Goal: Task Accomplishment & Management: Manage account settings

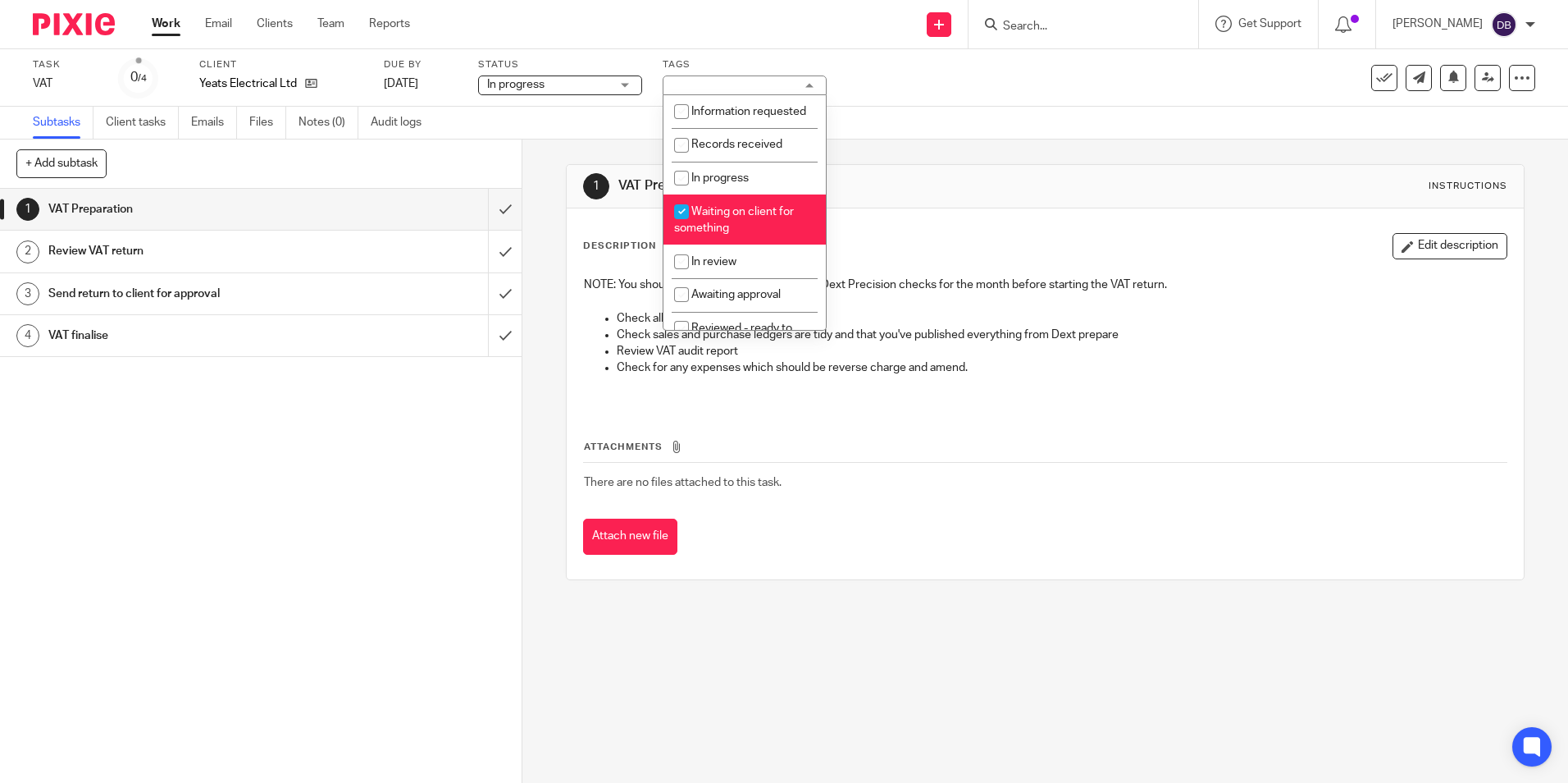
click at [738, 231] on span "Waiting on client for something" at bounding box center [734, 220] width 119 height 29
checkbox input "false"
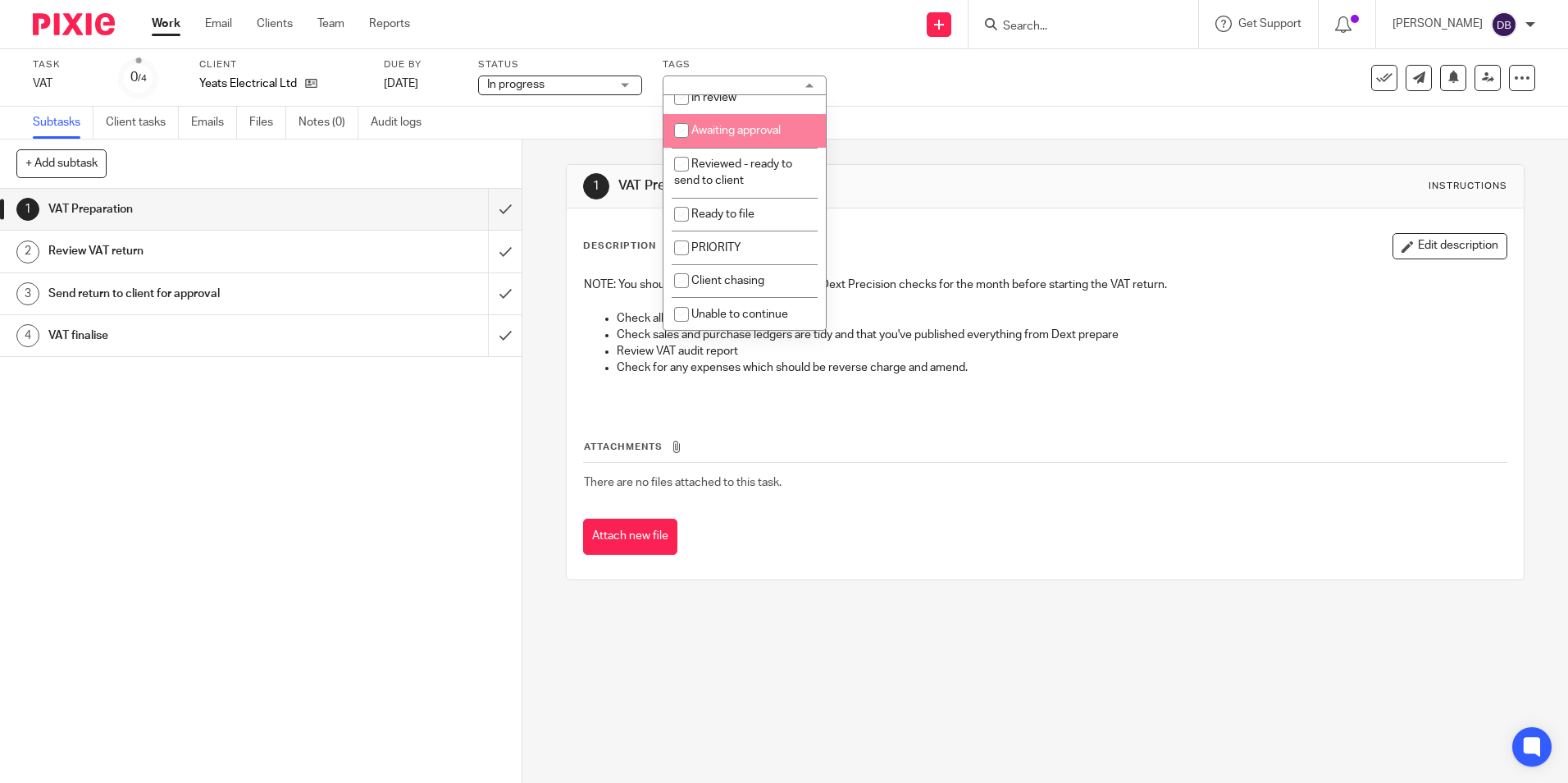
click at [724, 139] on li "Awaiting approval" at bounding box center [744, 130] width 162 height 33
checkbox input "true"
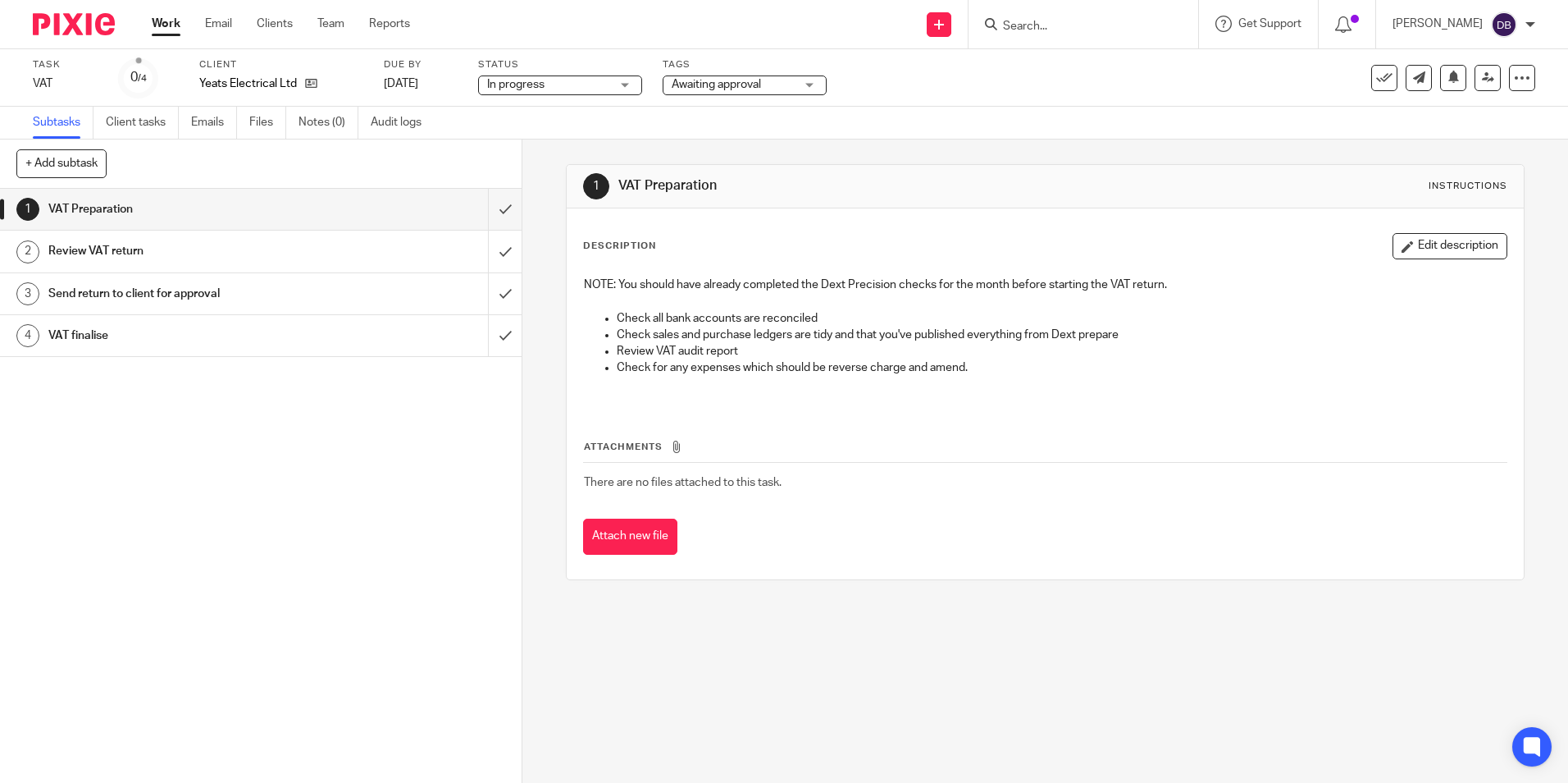
click at [87, 16] on img at bounding box center [73, 24] width 82 height 22
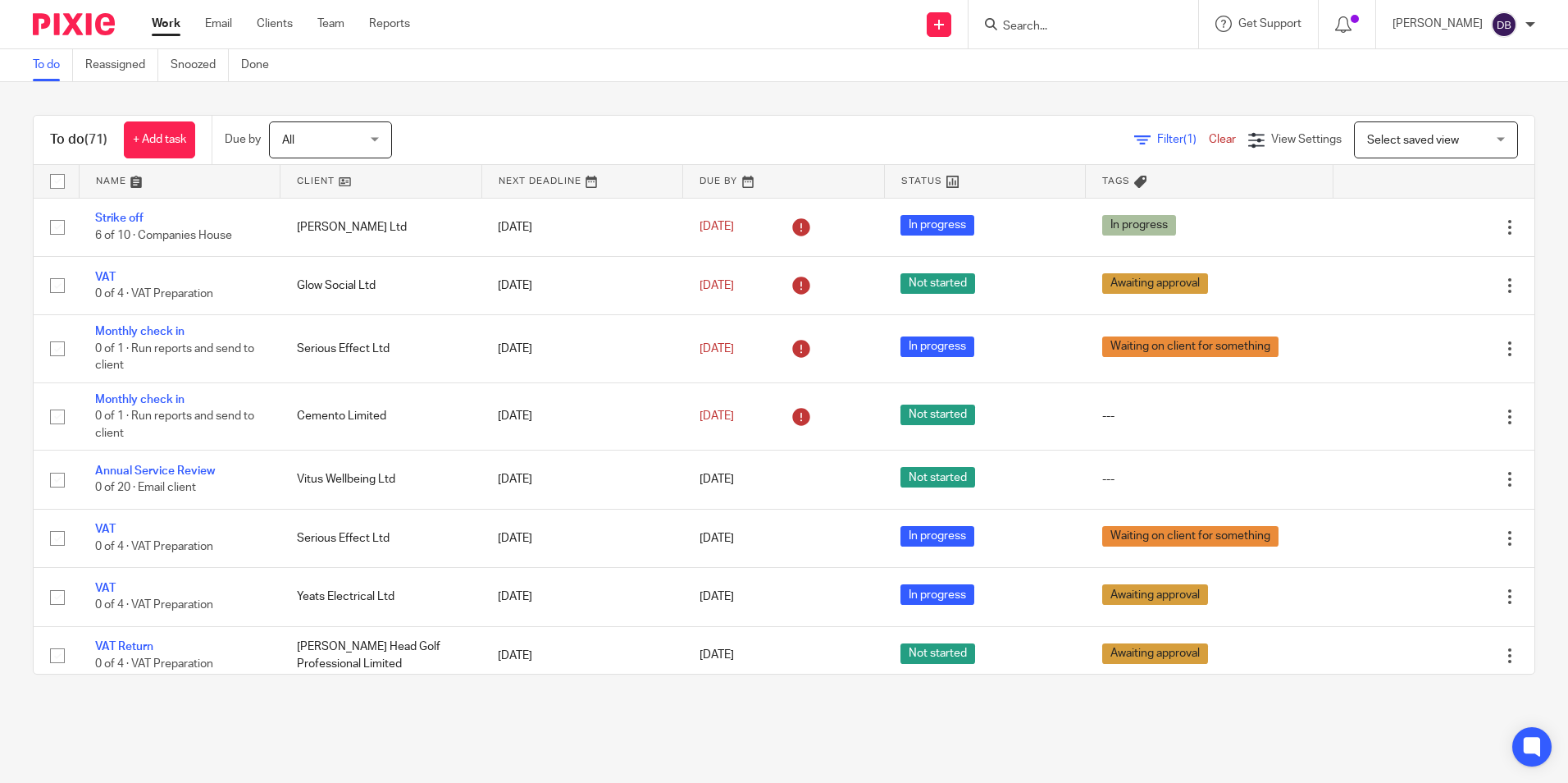
click at [1072, 32] on input "Search" at bounding box center [1074, 26] width 148 height 14
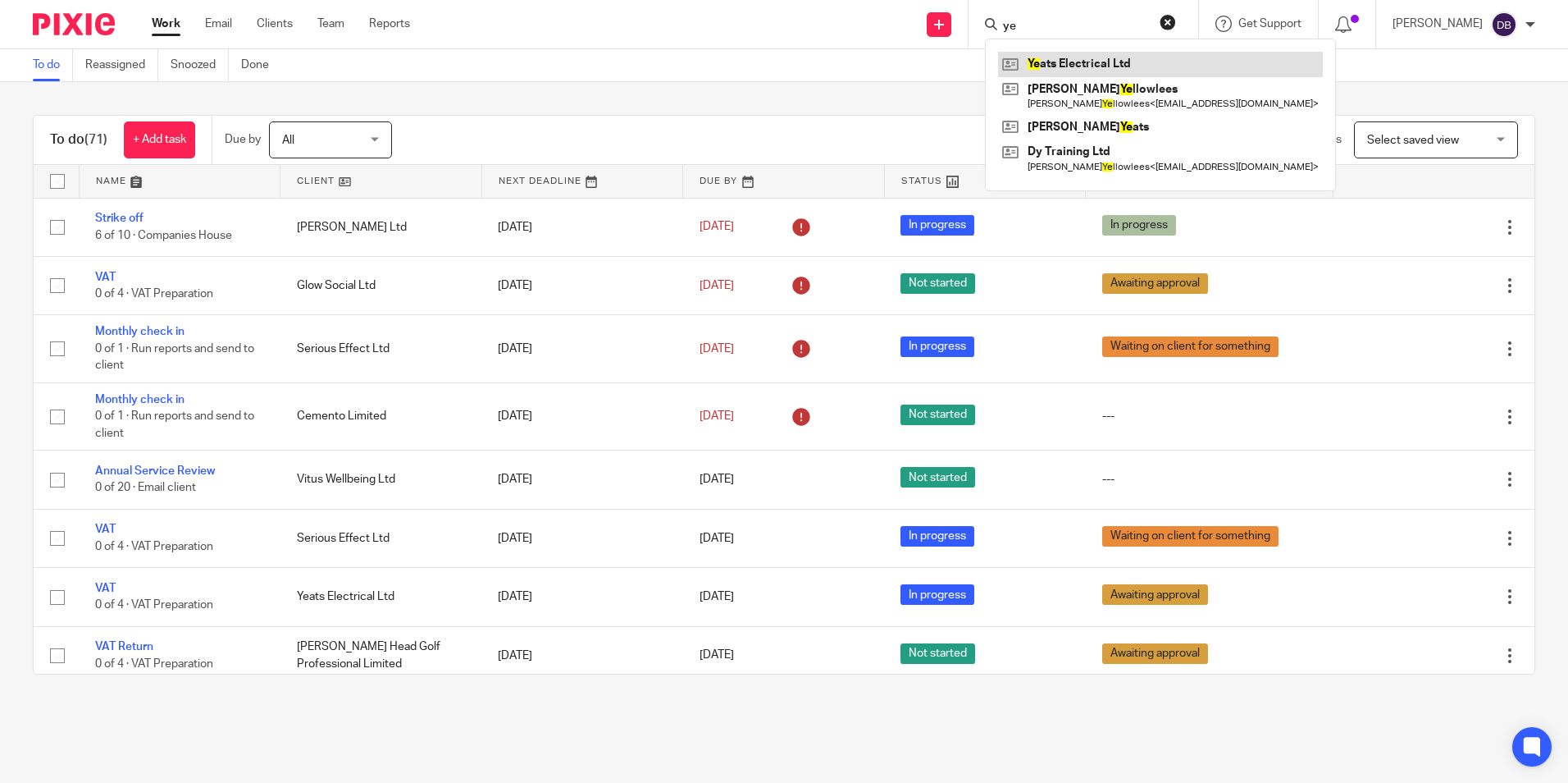
type input "ye"
click at [1098, 58] on link at bounding box center [1160, 64] width 325 height 25
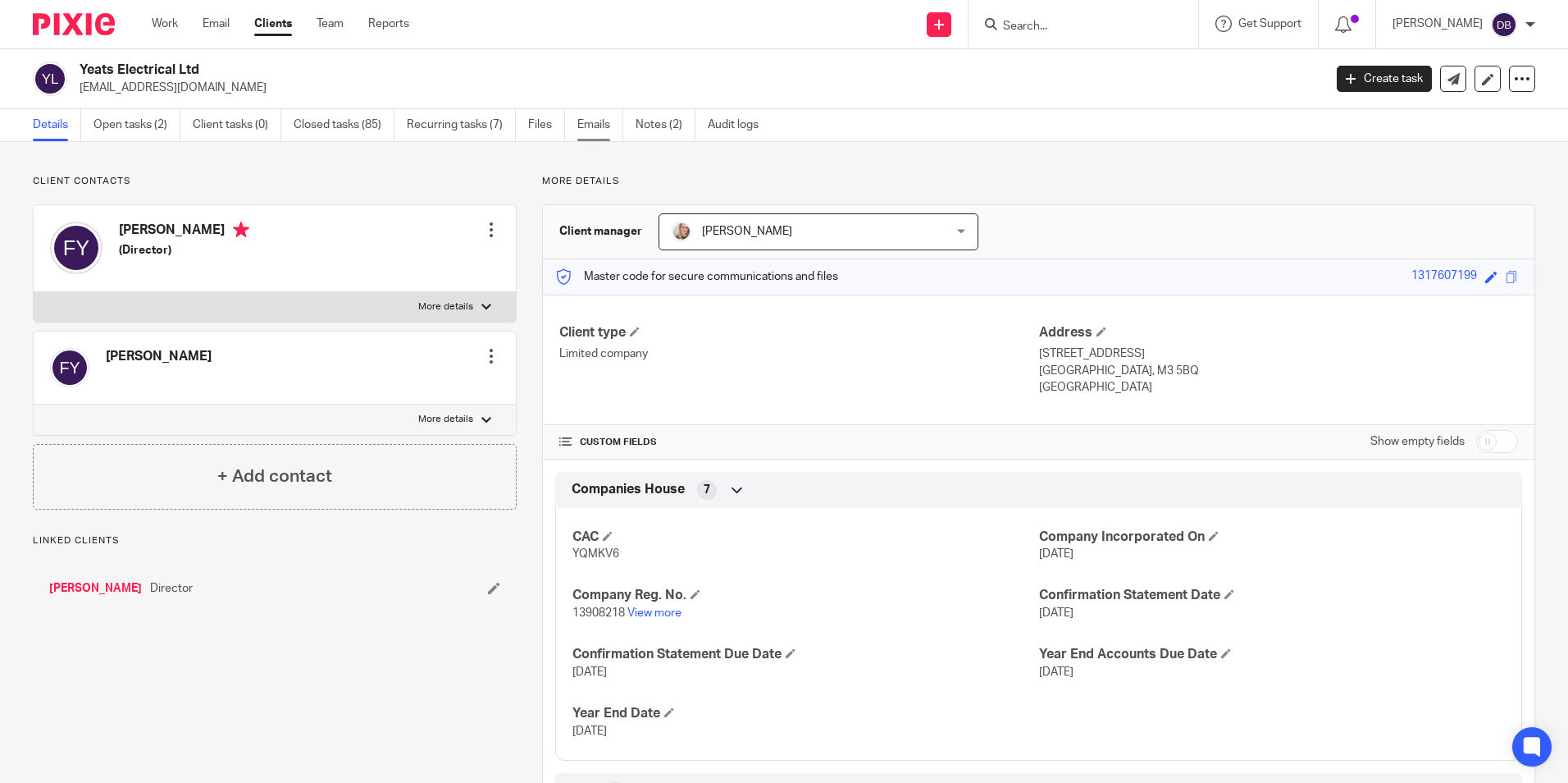
click at [585, 134] on link "Emails" at bounding box center [600, 125] width 46 height 32
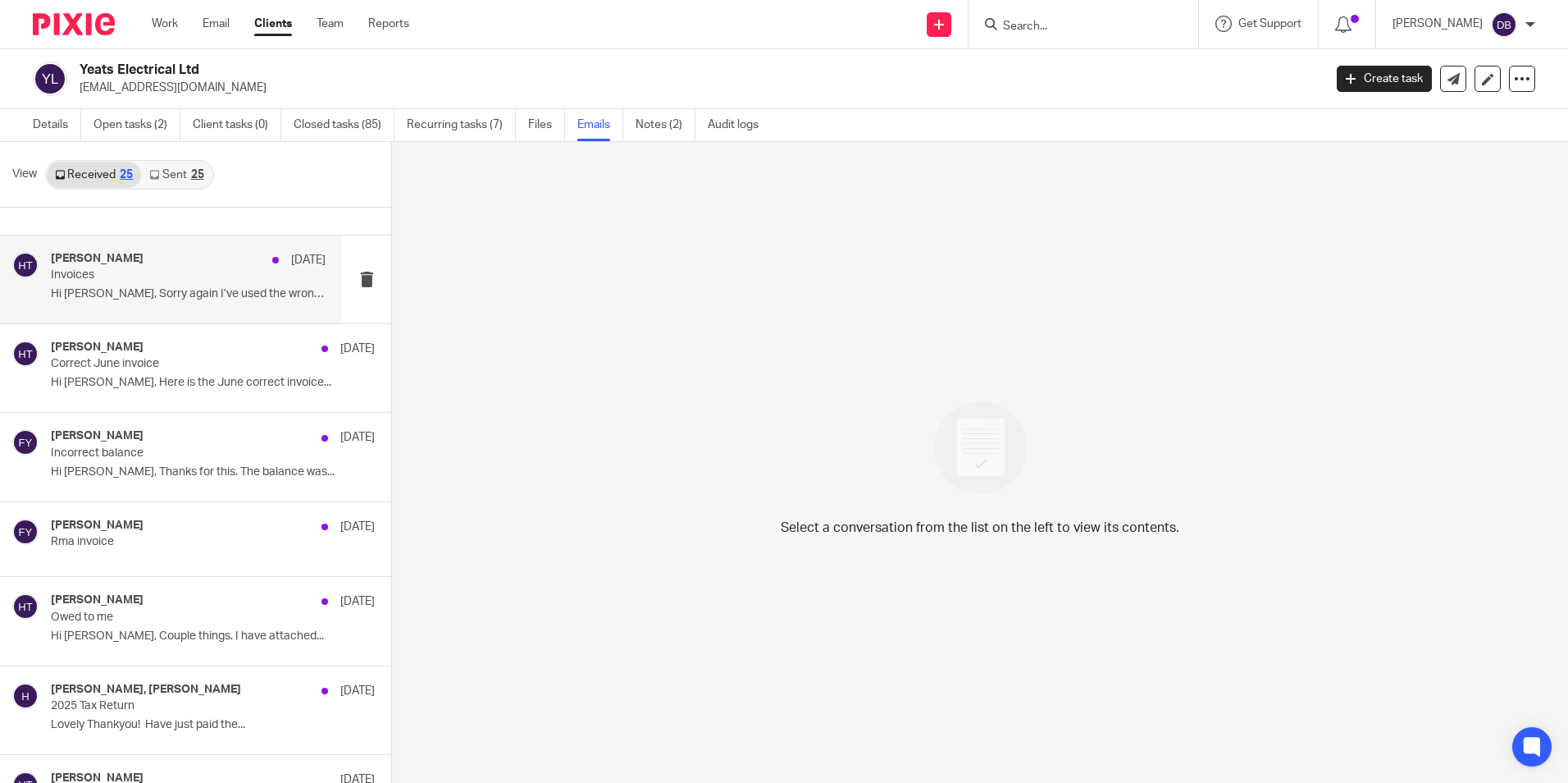
scroll to position [164, 0]
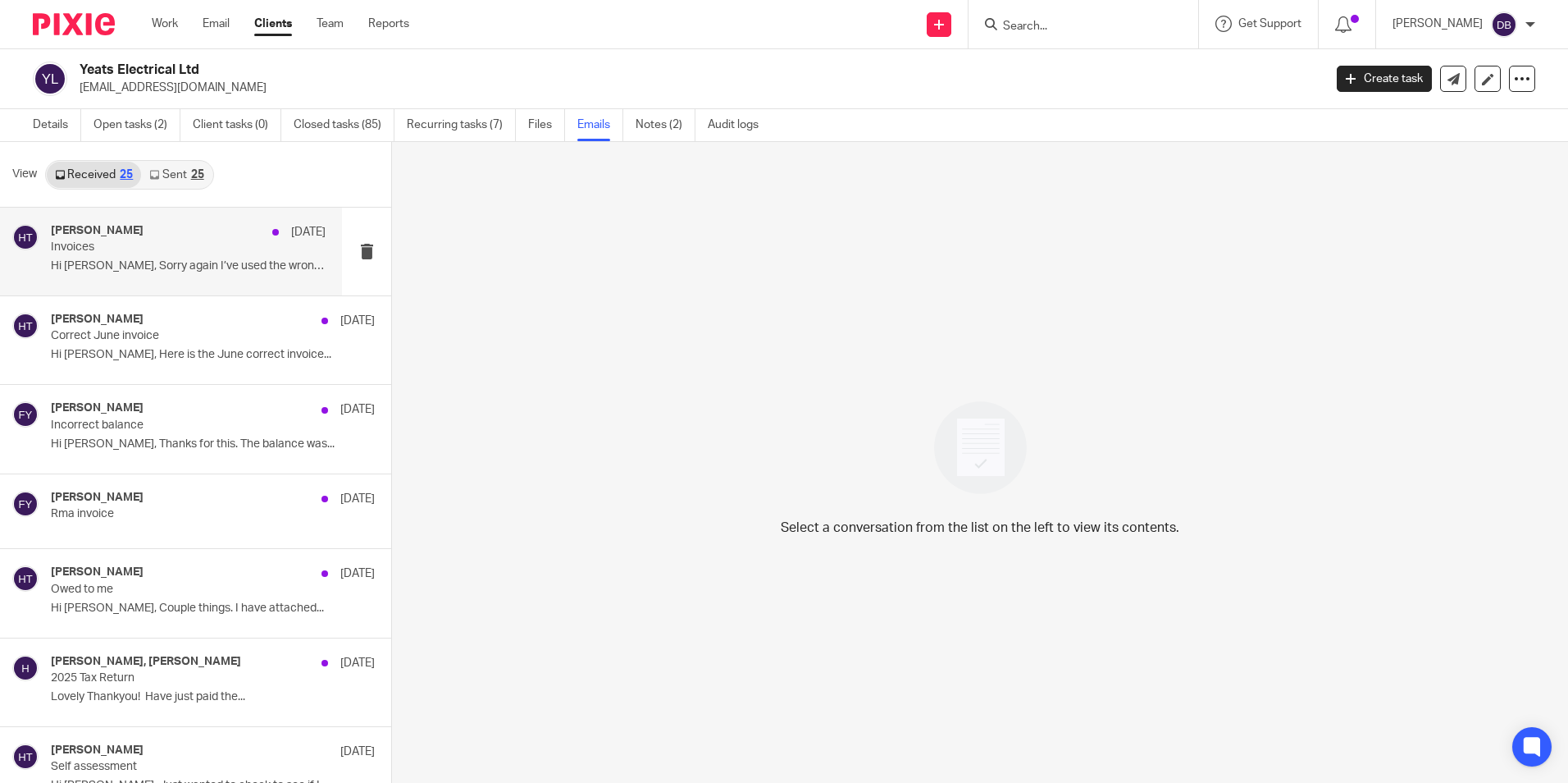
click at [160, 286] on div "[PERSON_NAME] [DATE] Invoices Hi [PERSON_NAME], Sorry again I’ve used the wrong…" at bounding box center [171, 251] width 342 height 88
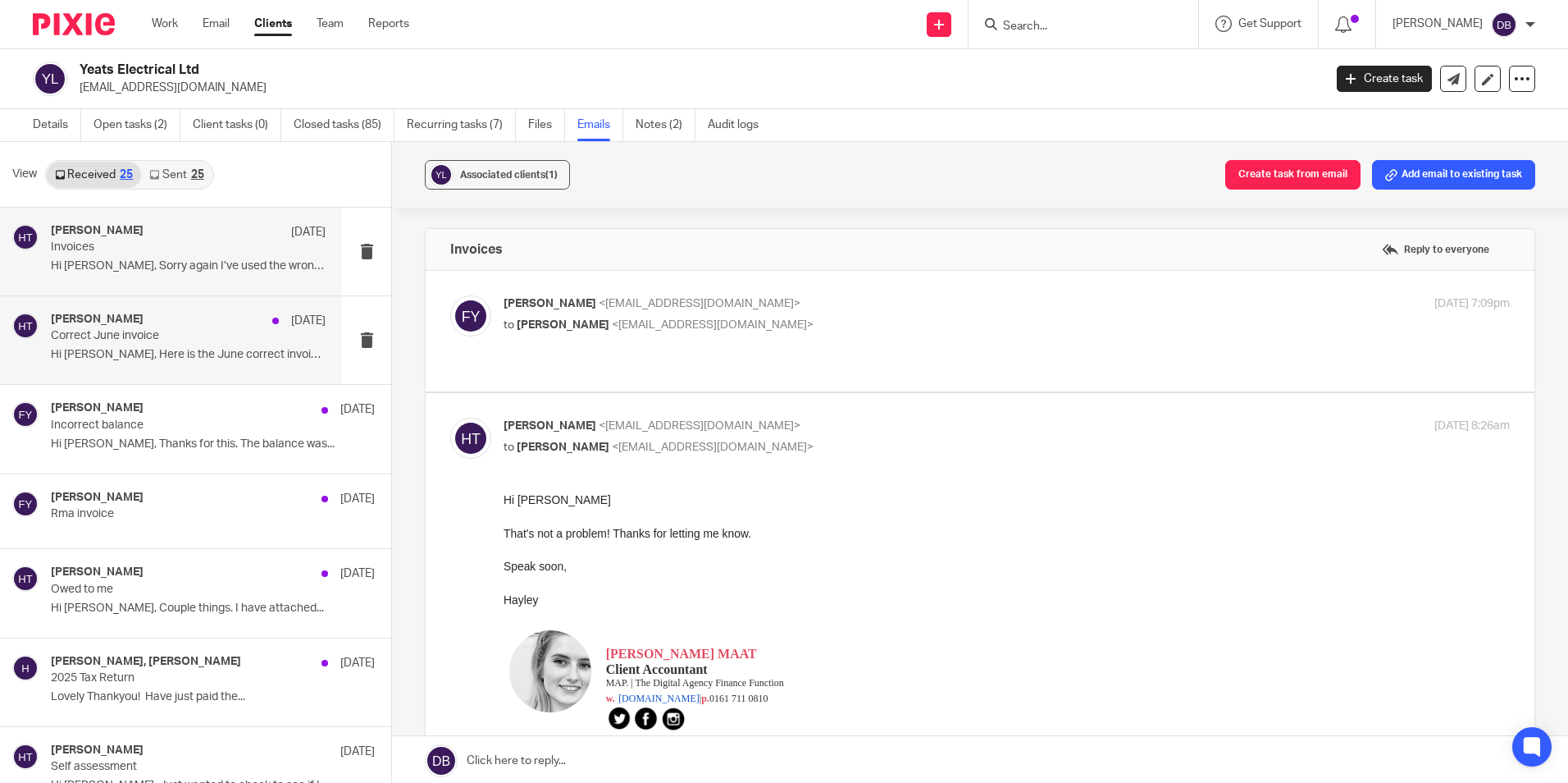
scroll to position [246, 0]
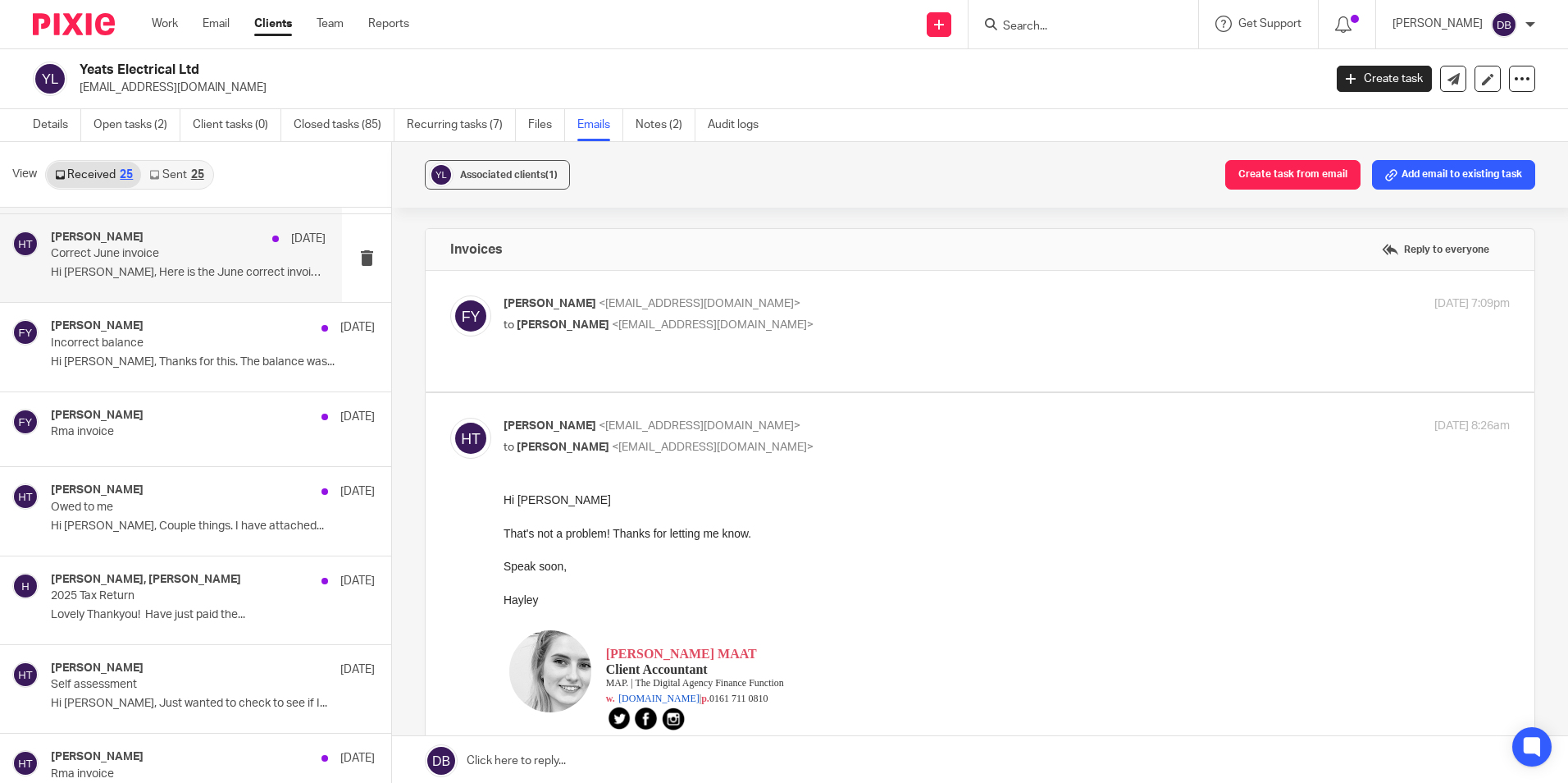
click at [171, 292] on div "[PERSON_NAME] [DATE] Correct June invoice Hi [PERSON_NAME], Here is the June co…" at bounding box center [171, 258] width 342 height 88
click at [819, 317] on p "to [PERSON_NAME] <[EMAIL_ADDRESS][DOMAIN_NAME]>" at bounding box center [839, 325] width 671 height 17
checkbox input "true"
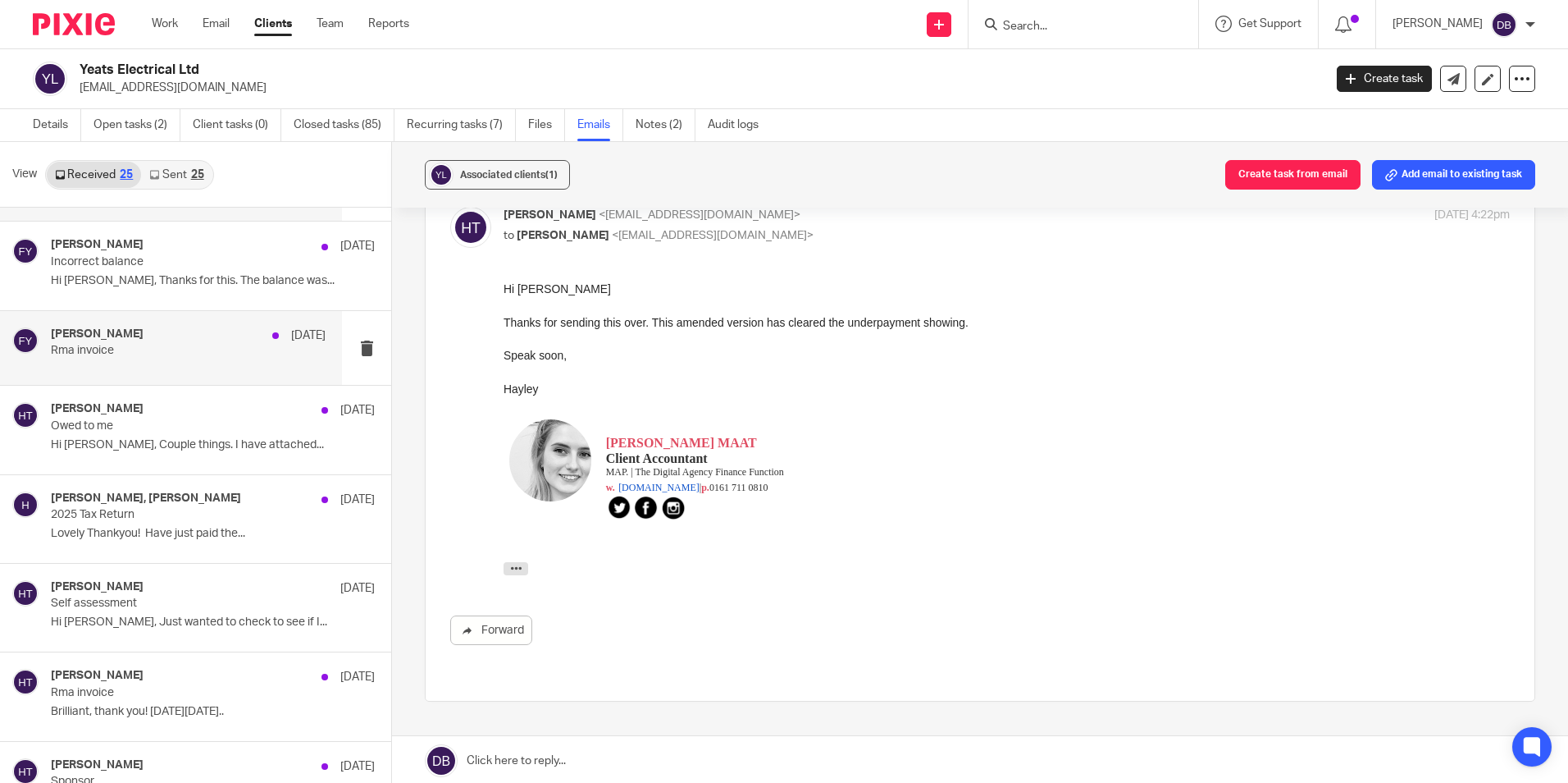
scroll to position [328, 0]
click at [150, 356] on p "Rma invoice" at bounding box center [161, 350] width 220 height 14
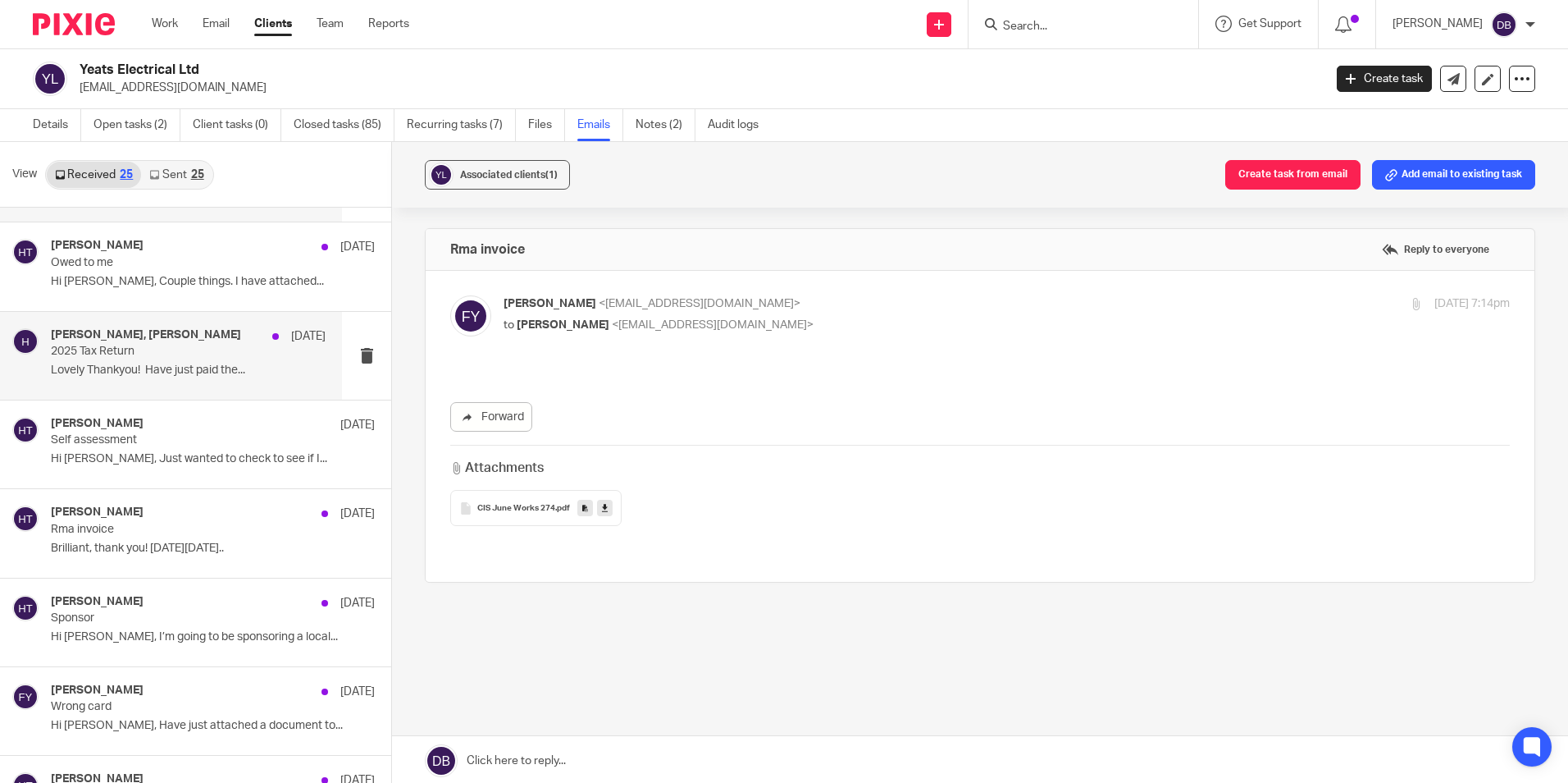
scroll to position [492, 0]
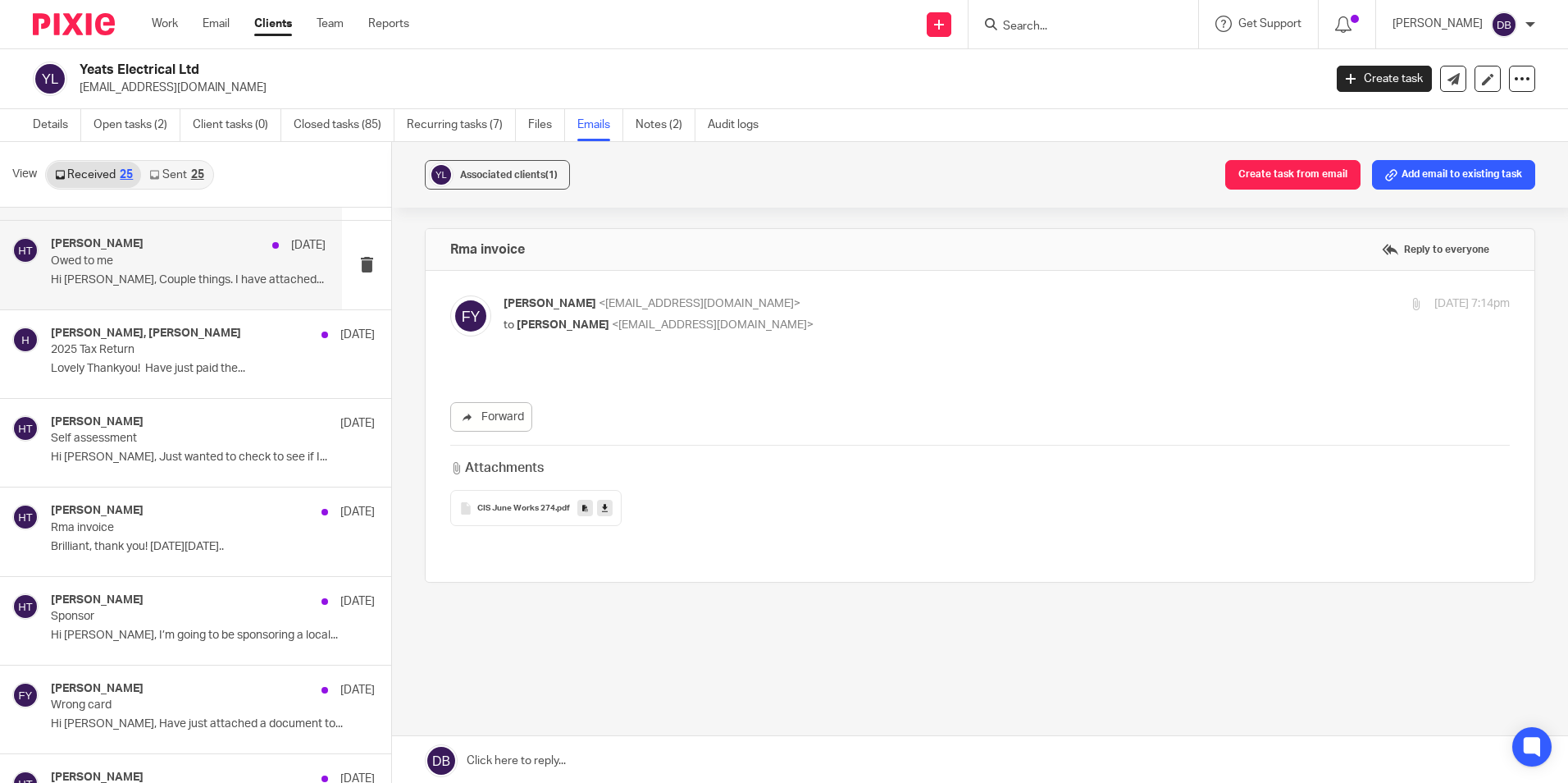
click at [159, 263] on p "Owed to me" at bounding box center [161, 261] width 220 height 14
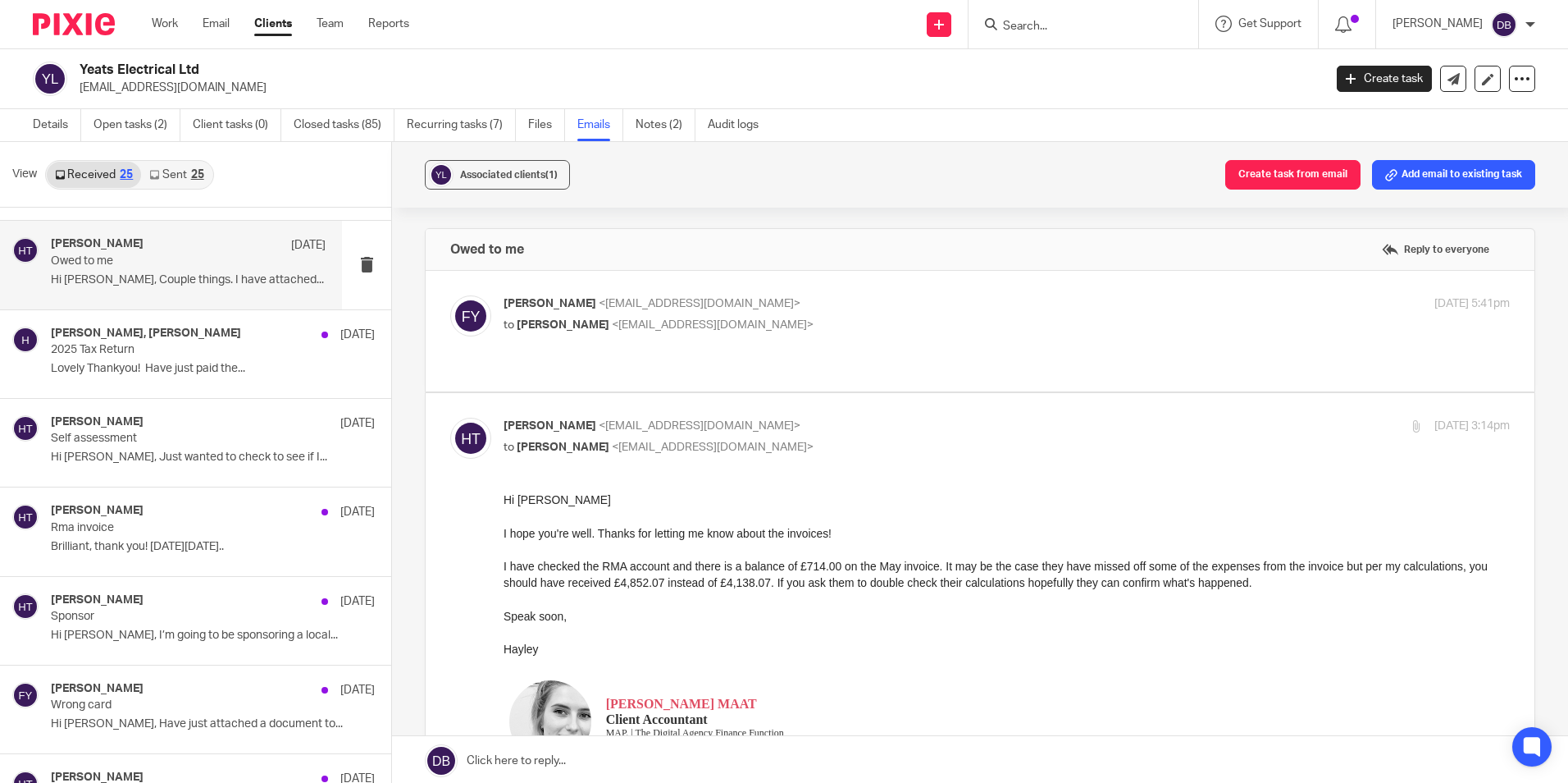
scroll to position [82, 0]
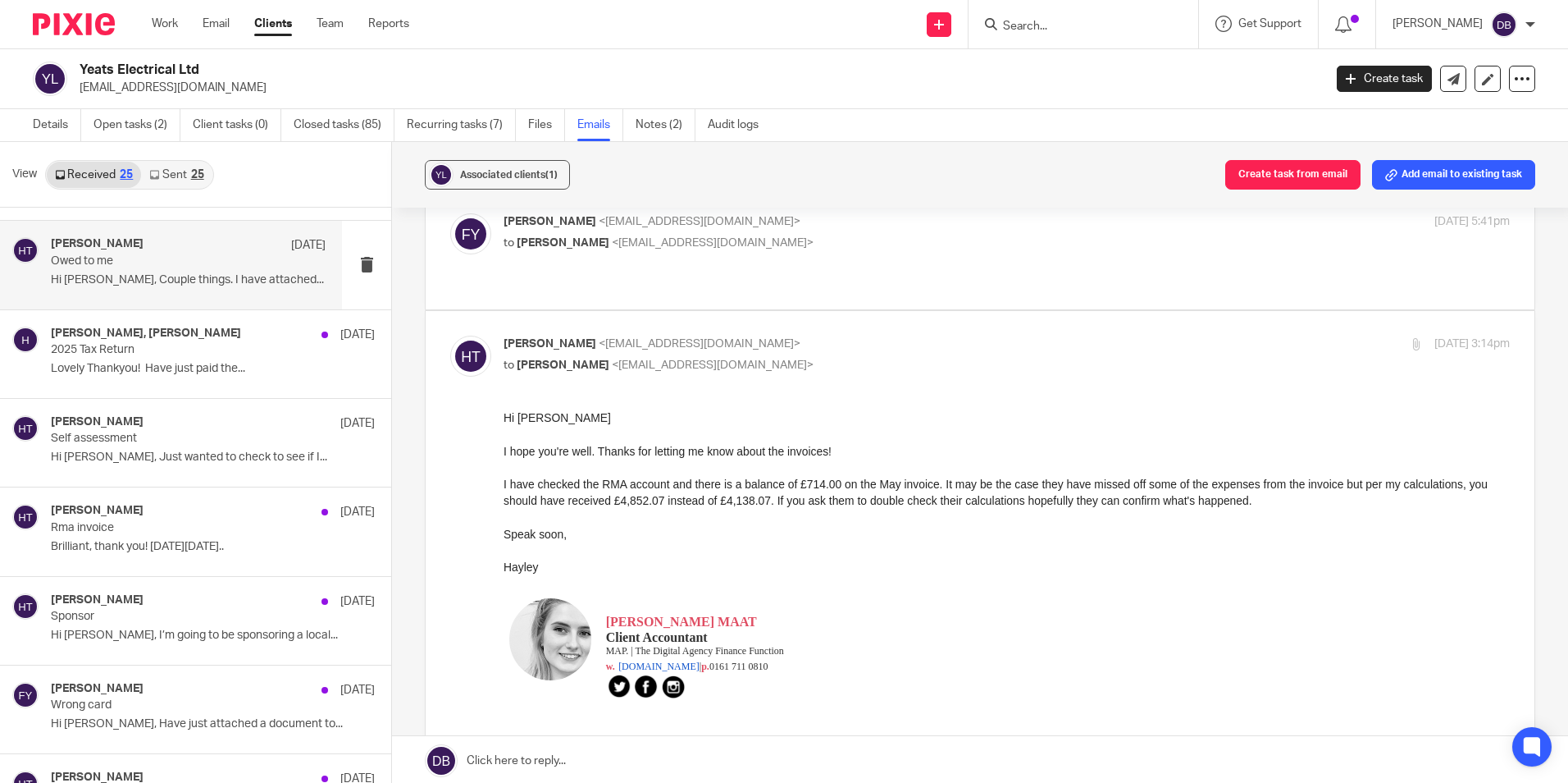
click at [911, 272] on label at bounding box center [980, 248] width 1108 height 120
click at [450, 213] on input "checkbox" at bounding box center [449, 212] width 1 height 1
checkbox input "true"
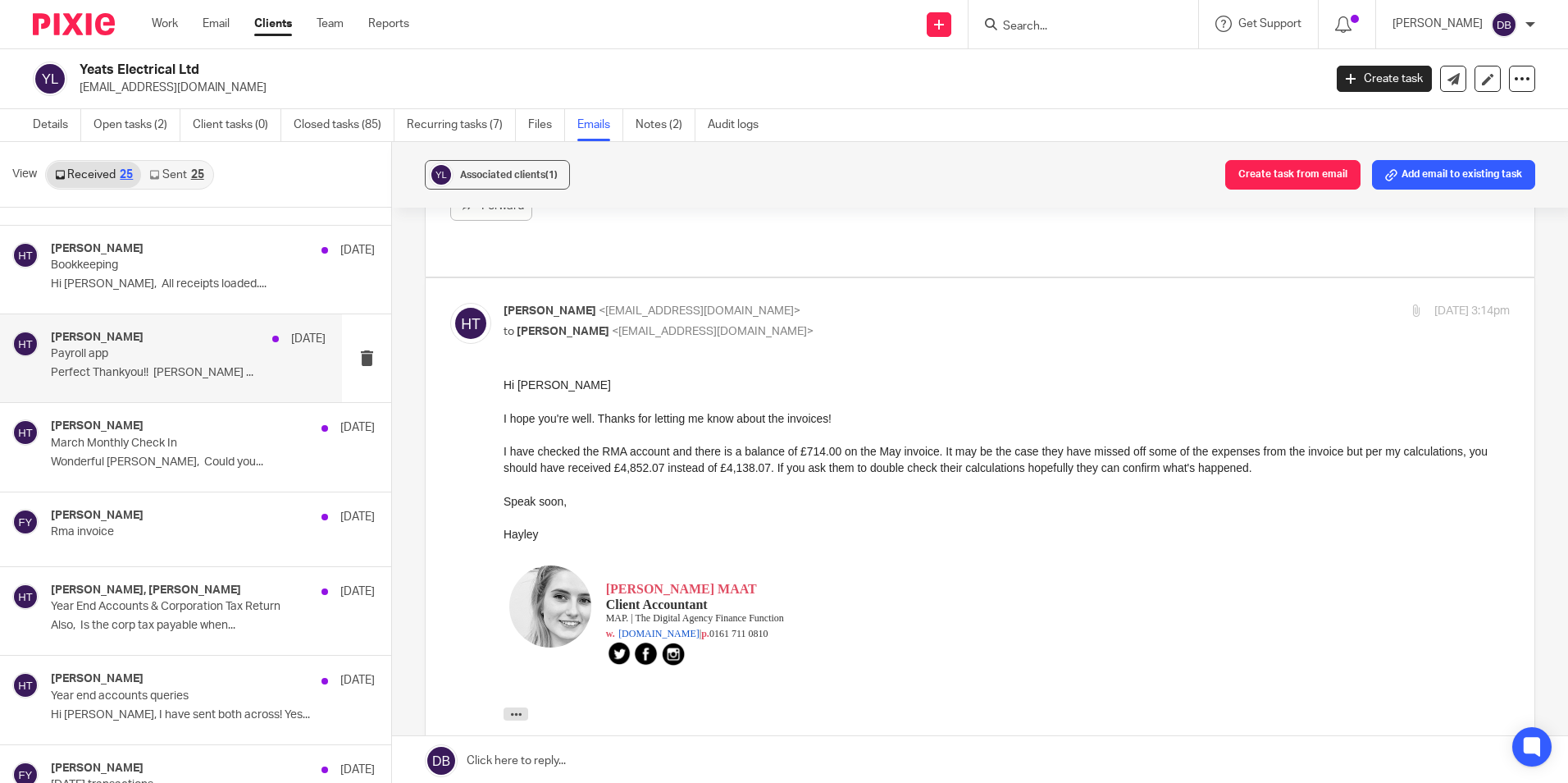
scroll to position [1231, 0]
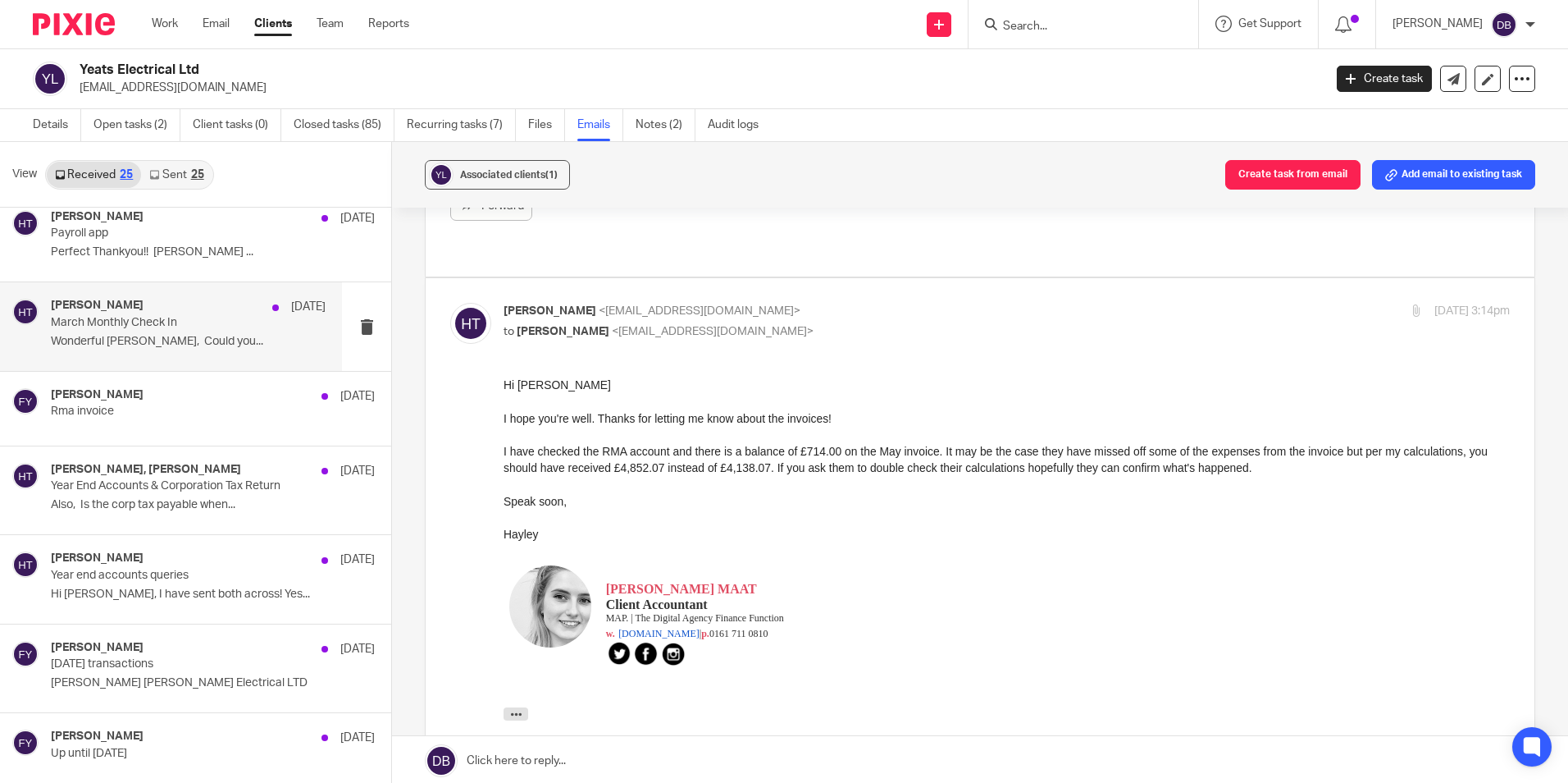
click at [184, 351] on div "Hayley Trask 17 Apr March Monthly Check In Wonderful Thankyou Hayley, Could you…" at bounding box center [188, 326] width 275 height 55
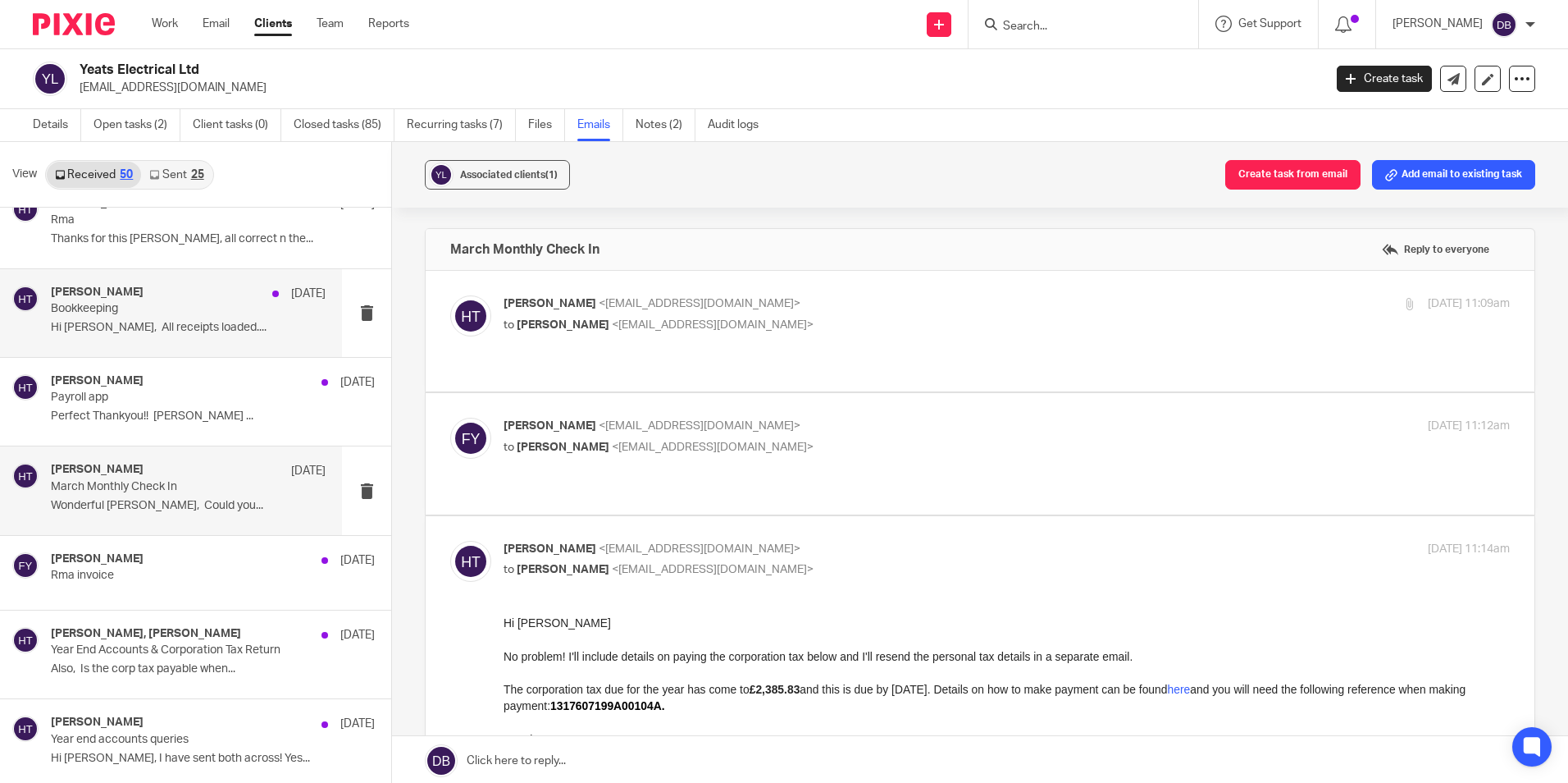
scroll to position [984, 0]
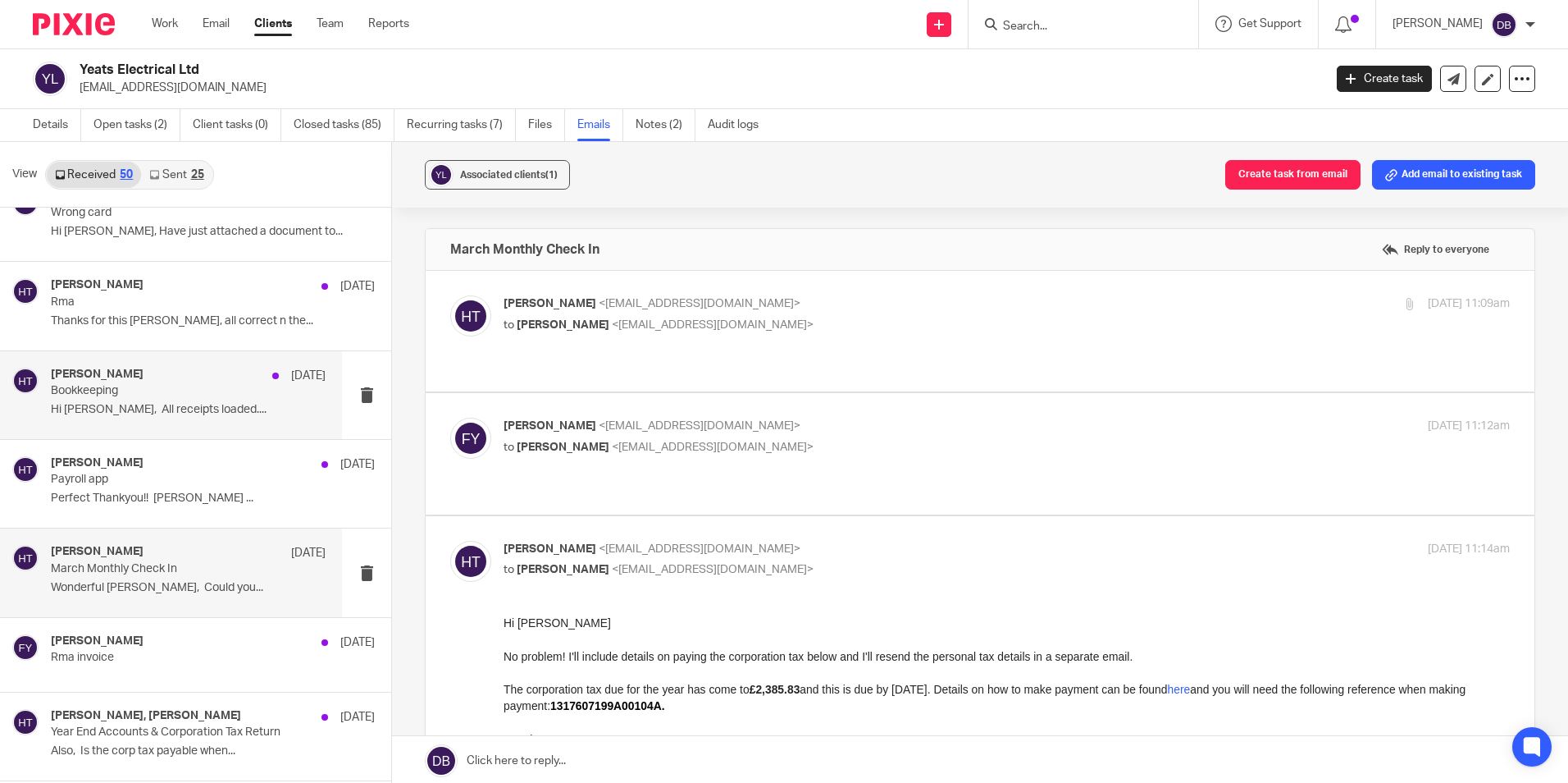
click at [147, 409] on p "Hi Hayley, All receipts loaded...." at bounding box center [188, 409] width 275 height 14
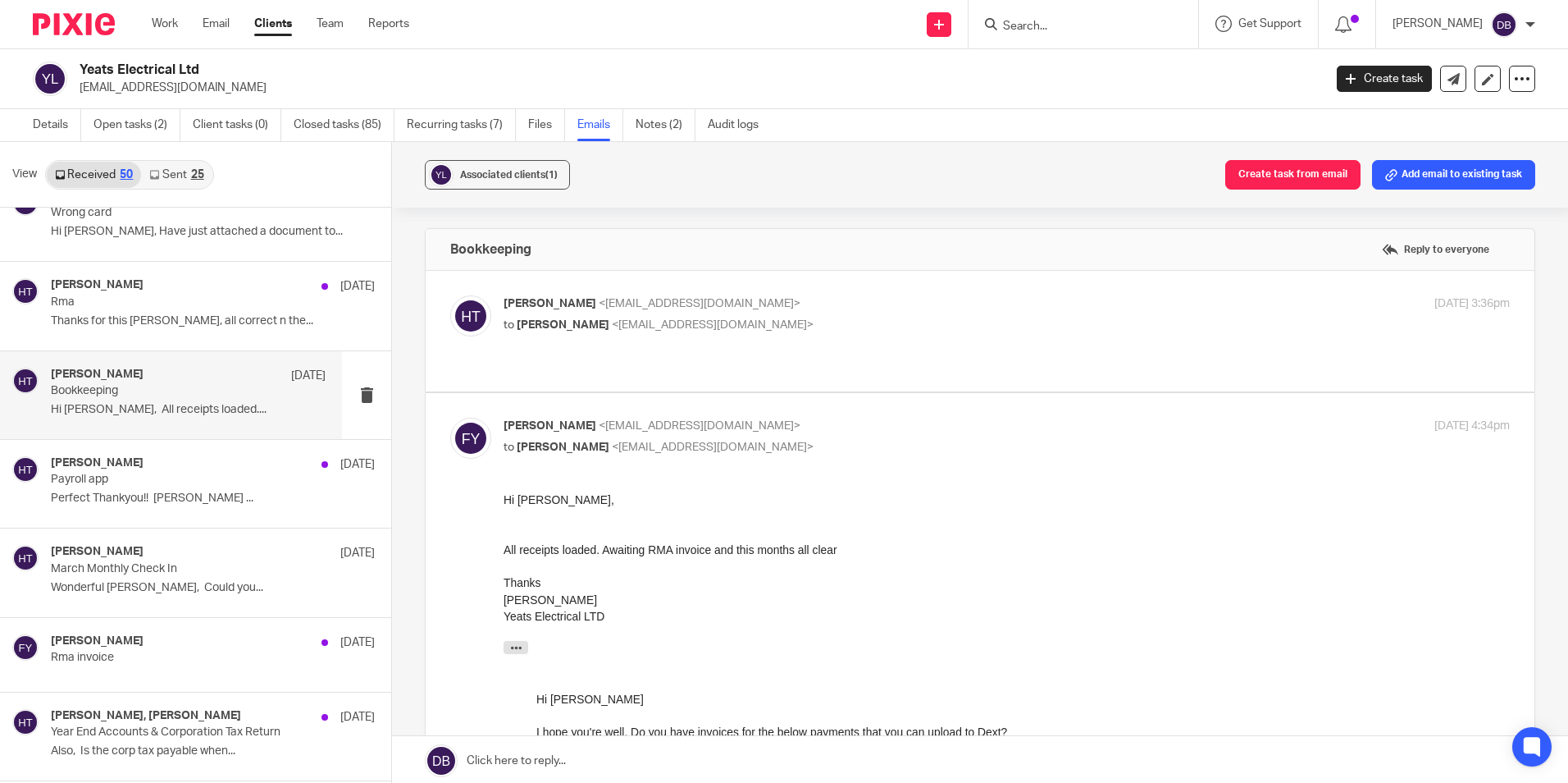
scroll to position [0, 0]
click at [123, 311] on div "Hayley Trask 21 May Rma Thanks for this Hayley, all correct n the..." at bounding box center [188, 305] width 275 height 55
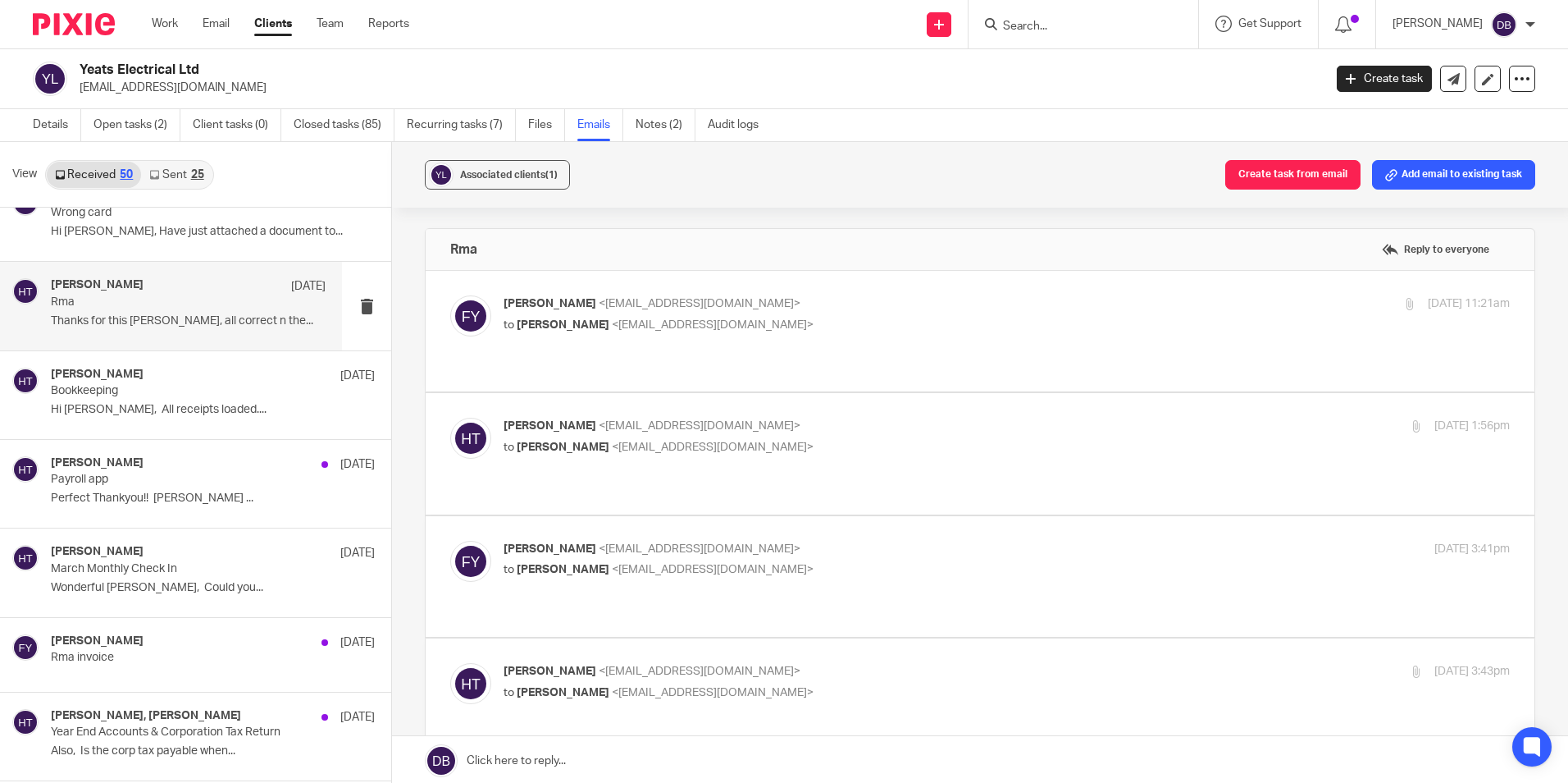
scroll to position [164, 0]
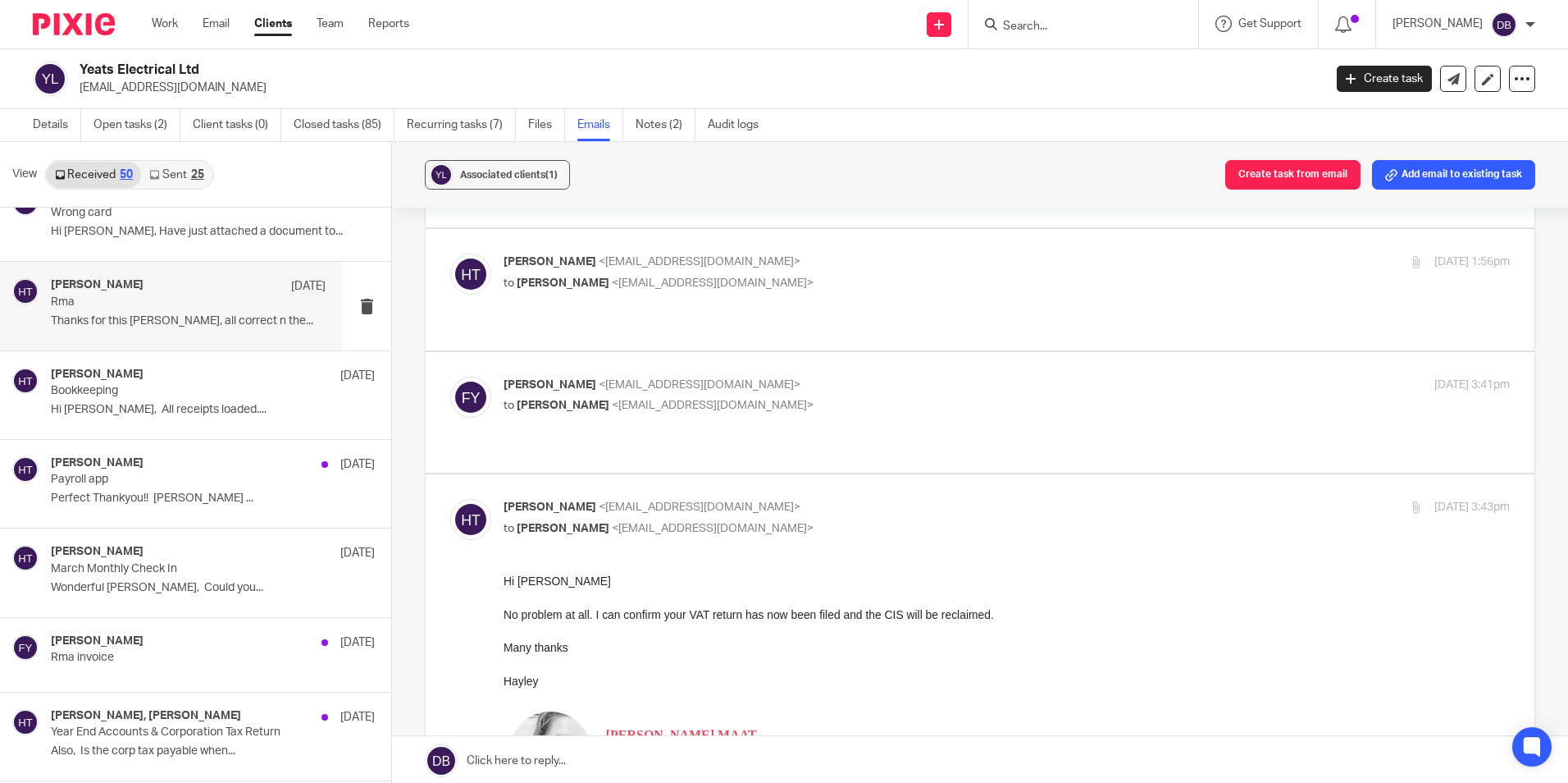
click at [854, 376] on div "freddie yeats <fyeats1@gmail.com> to Hayley Trask <hayley@wearemap.co.uk> 21 Ma…" at bounding box center [1007, 397] width 1006 height 41
checkbox input "true"
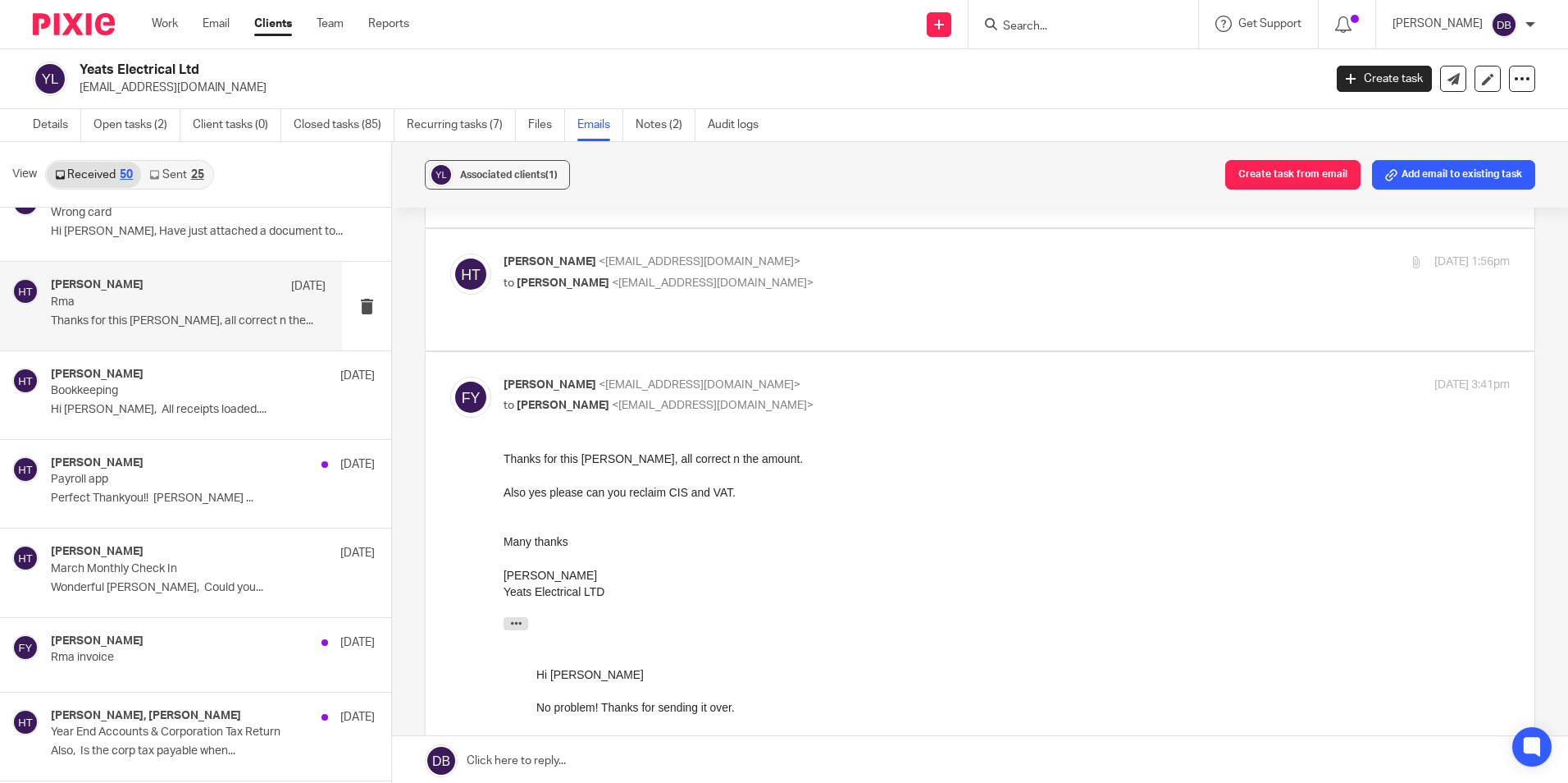
scroll to position [0, 0]
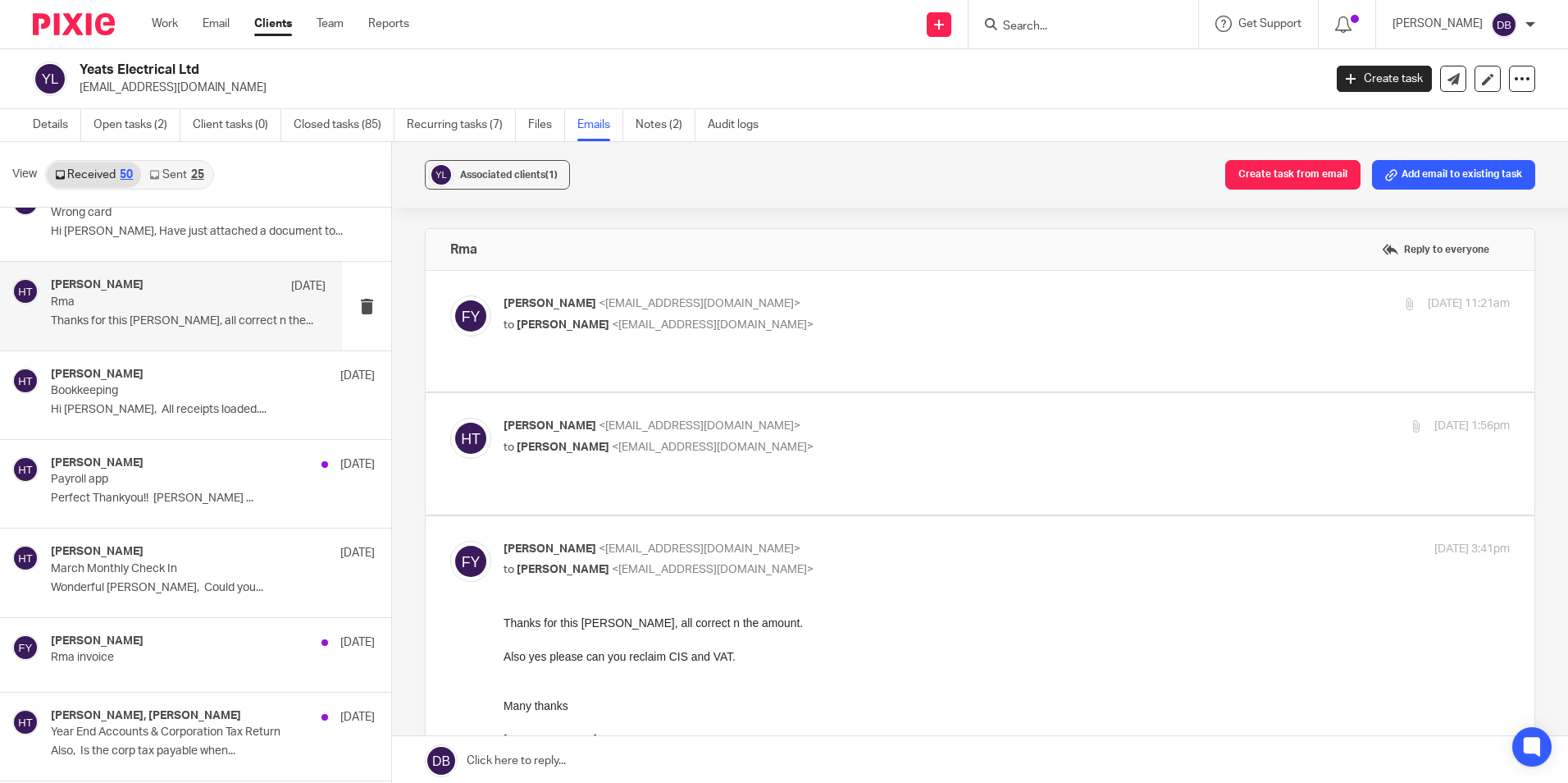
click at [854, 354] on label at bounding box center [980, 330] width 1108 height 120
click at [450, 295] on input "checkbox" at bounding box center [449, 294] width 1 height 1
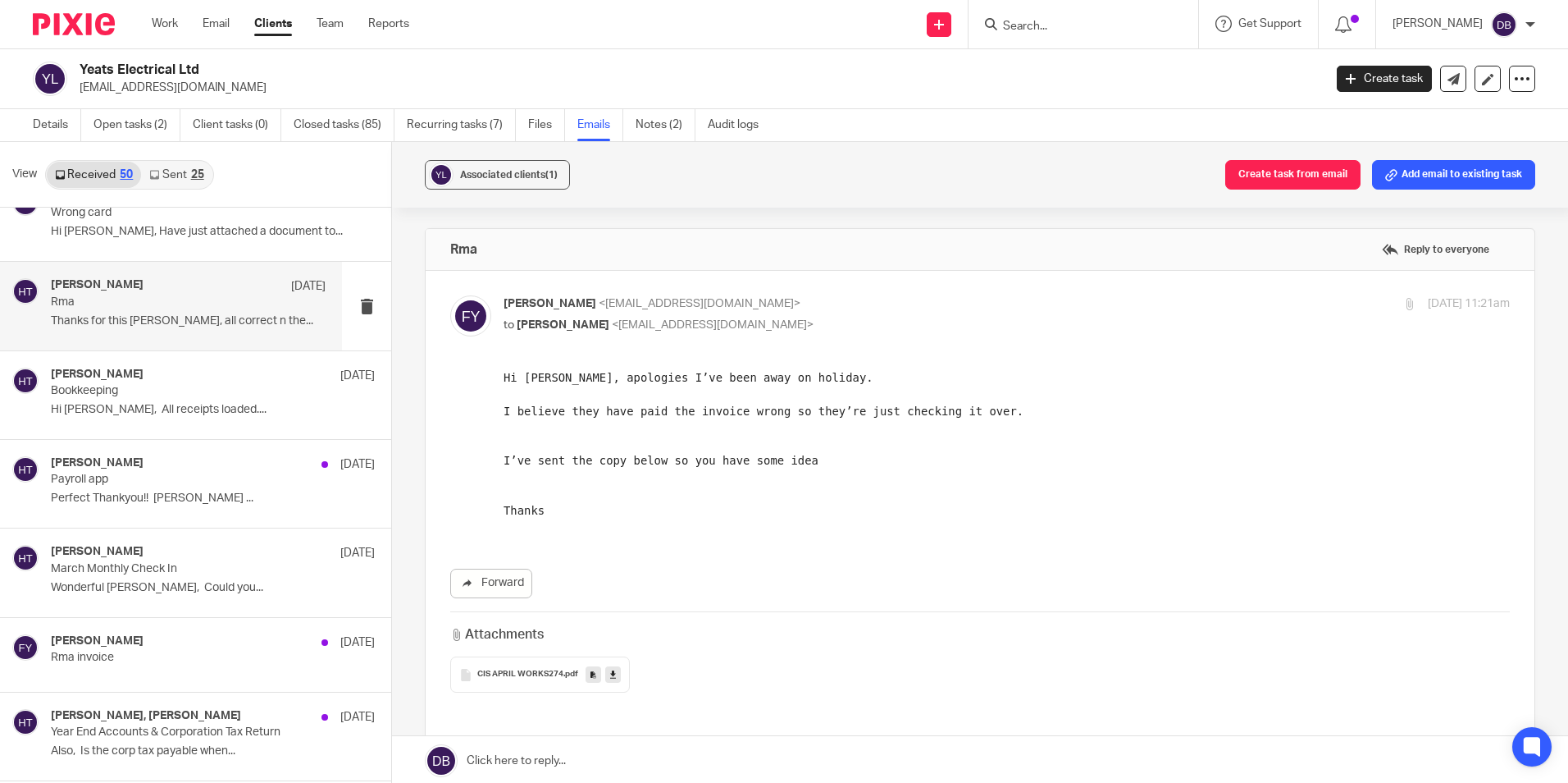
click at [845, 316] on p "to Hayley Trask <hayley@wearemap.co.uk>" at bounding box center [839, 325] width 671 height 17
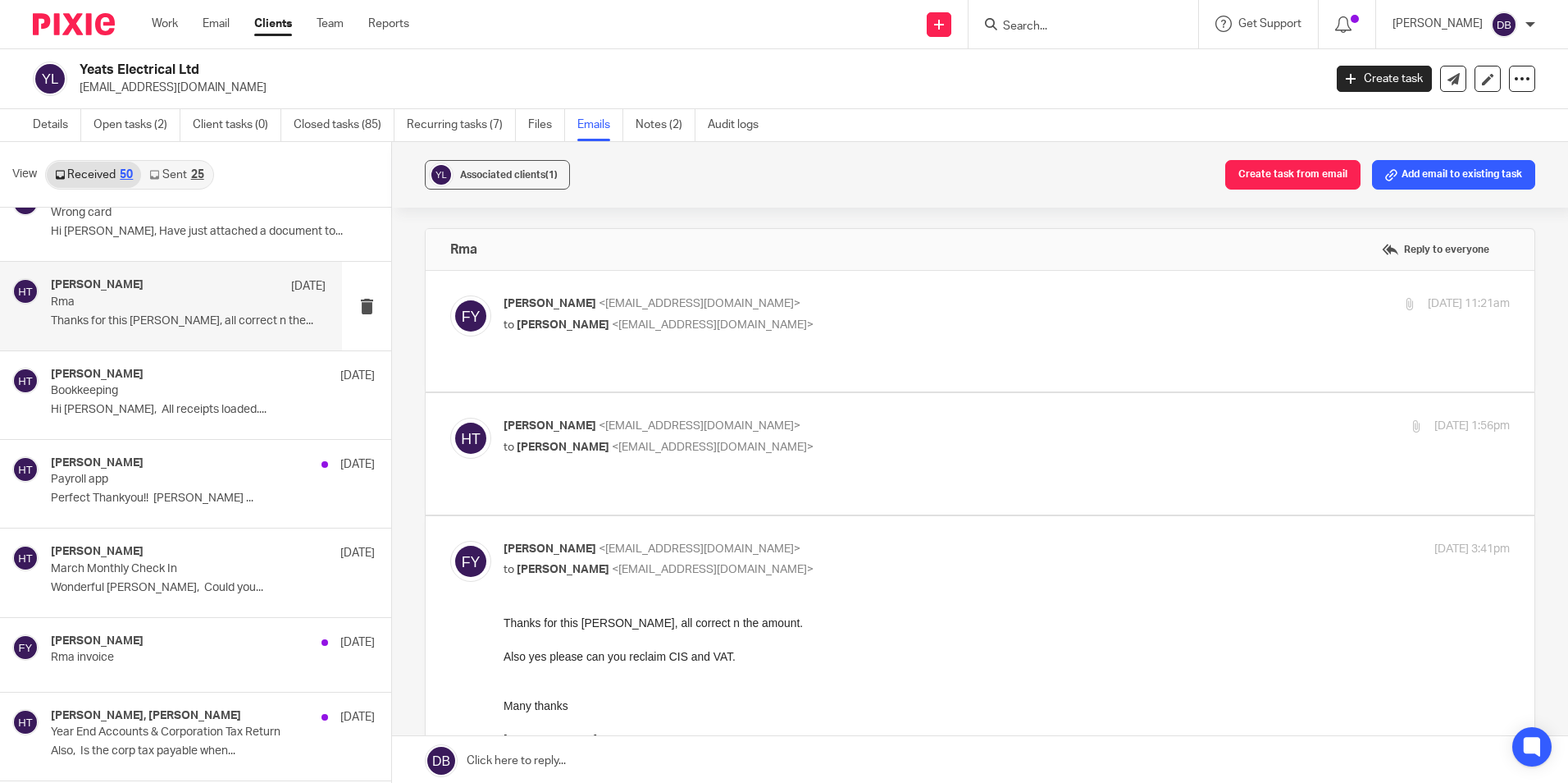
click at [845, 316] on p "to Hayley Trask <hayley@wearemap.co.uk>" at bounding box center [839, 325] width 671 height 17
click at [851, 326] on p "to Hayley Trask <hayley@wearemap.co.uk>" at bounding box center [839, 325] width 671 height 17
click at [851, 318] on p "to Hayley Trask <hayley@wearemap.co.uk>" at bounding box center [839, 325] width 671 height 17
click at [848, 318] on p "to Hayley Trask <hayley@wearemap.co.uk>" at bounding box center [839, 325] width 671 height 17
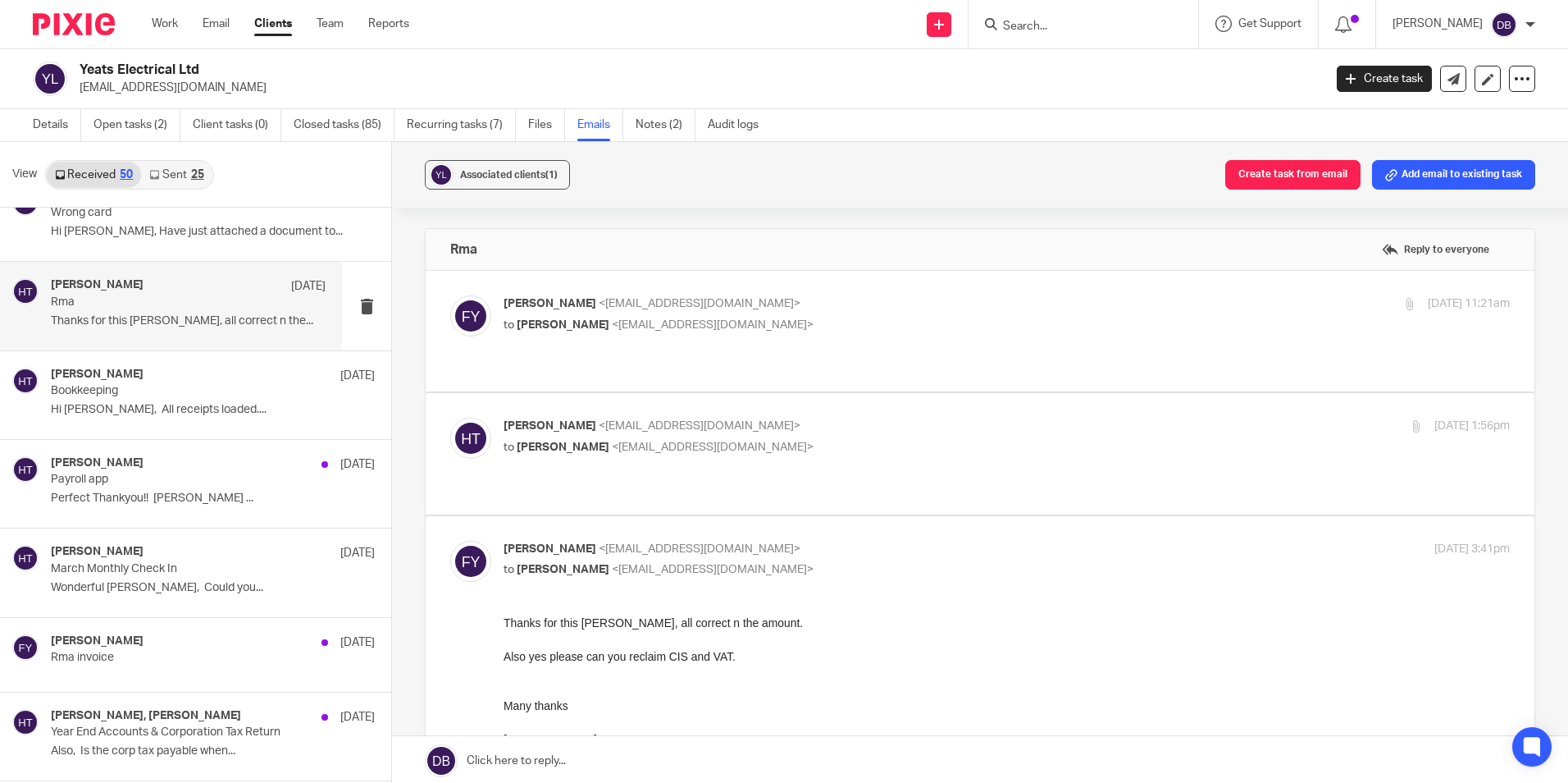
checkbox input "true"
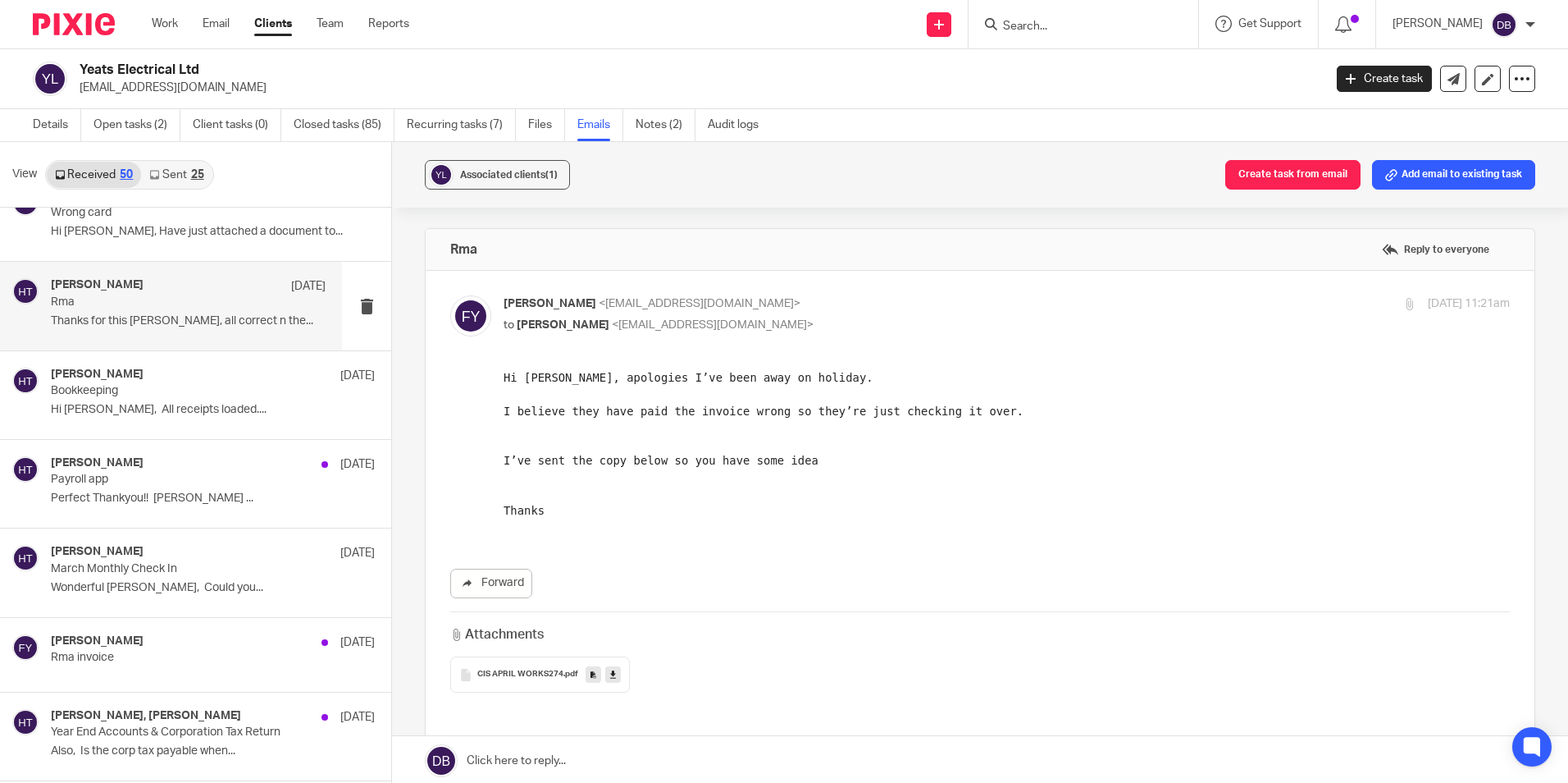
scroll to position [82, 0]
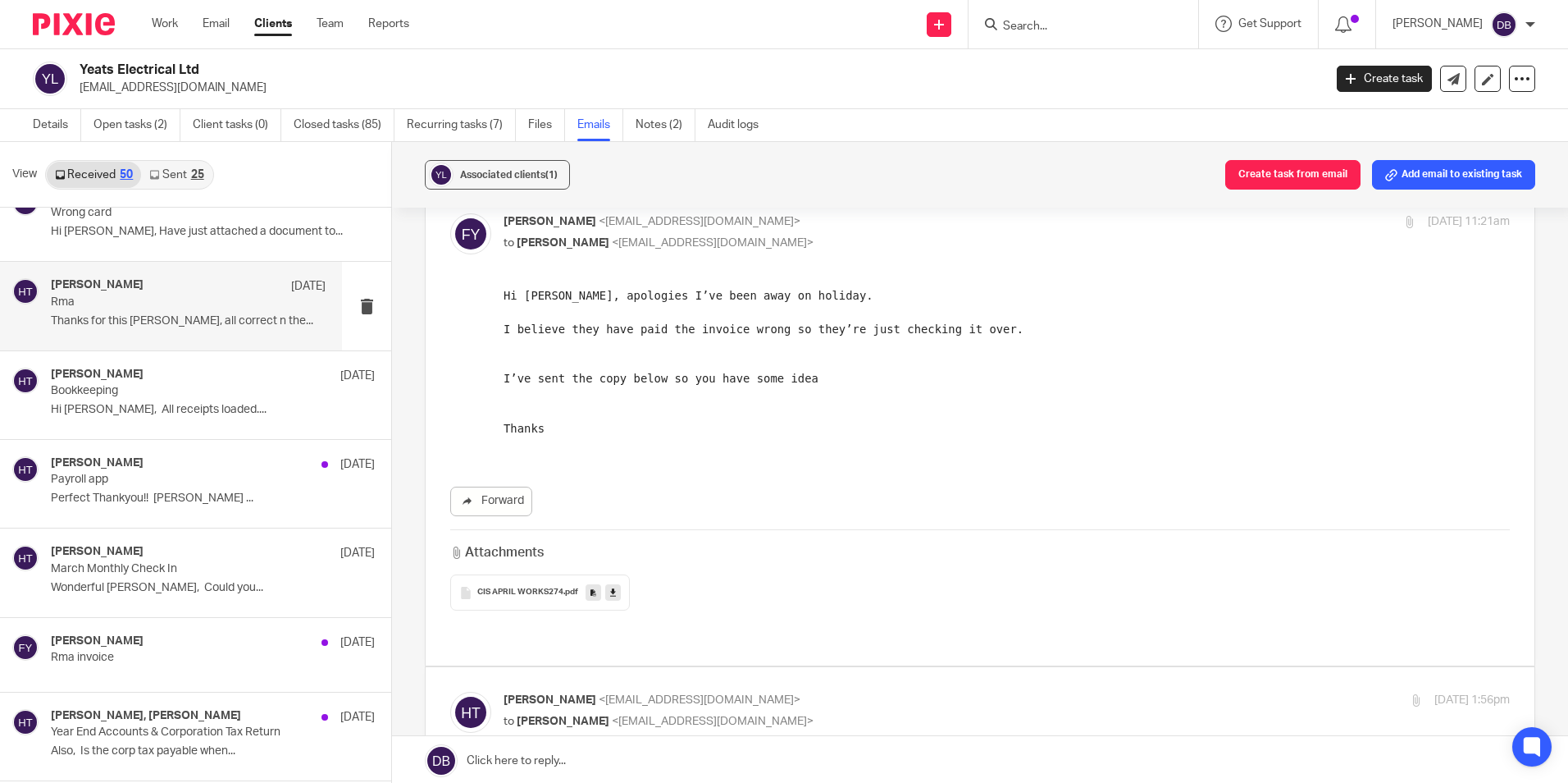
click at [833, 568] on div "Attachments CIS APRIL WORKS274 .pdf" at bounding box center [980, 569] width 1060 height 81
click at [806, 581] on div "CIS APRIL WORKS274 .pdf" at bounding box center [980, 592] width 1060 height 36
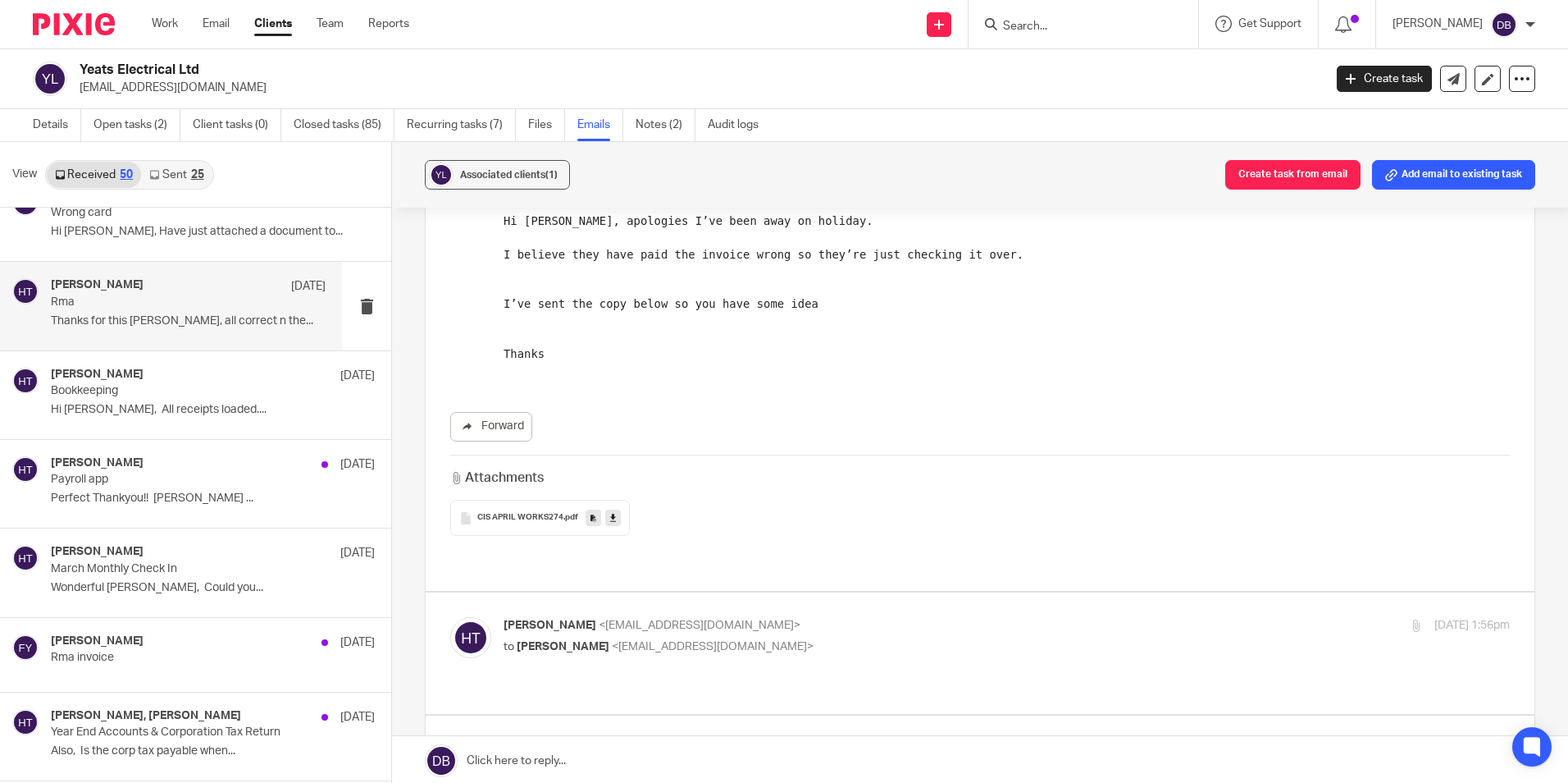
scroll to position [246, 0]
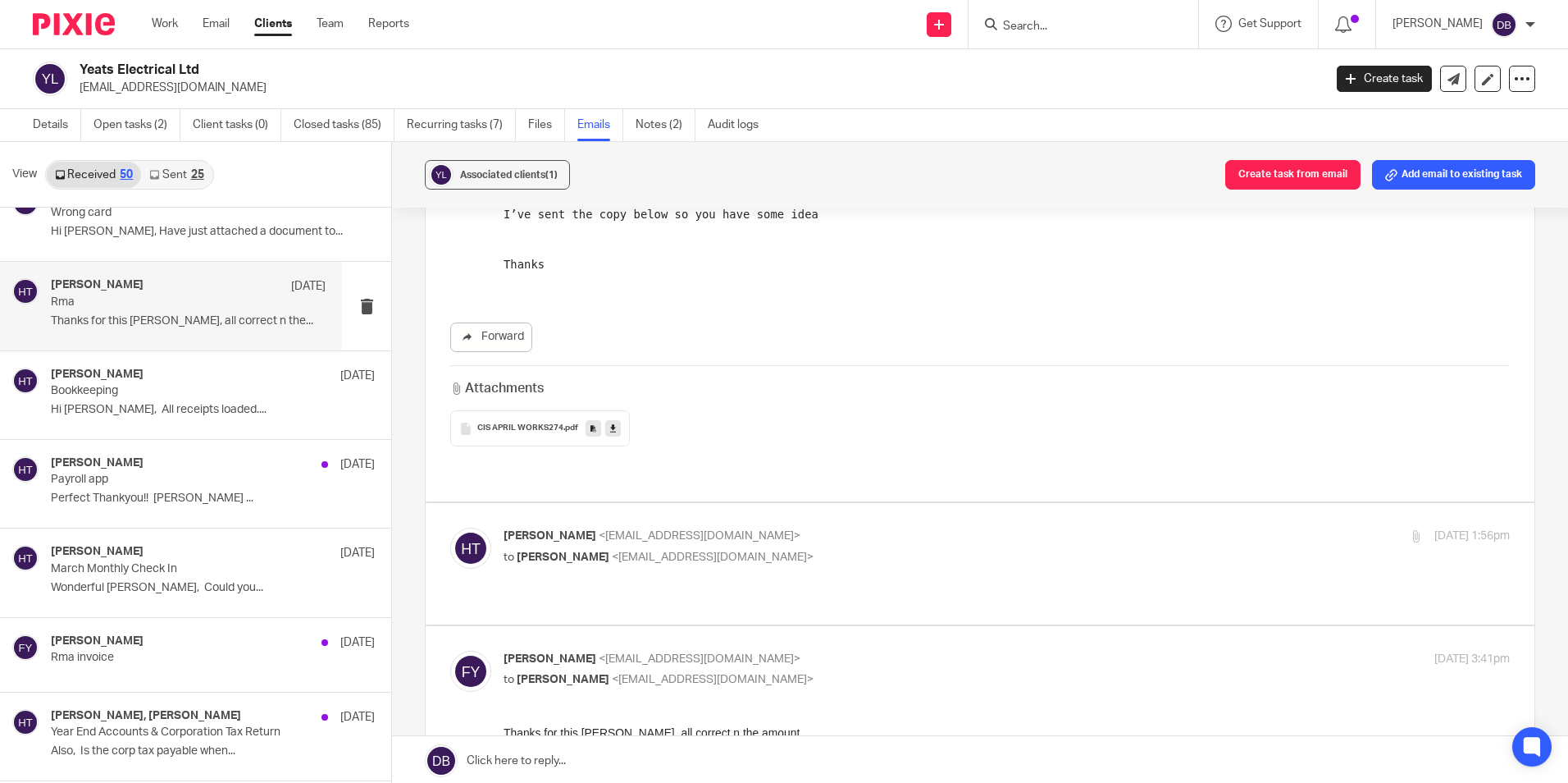
click at [780, 527] on p "Hayley Trask <hayley@wearemap.co.uk>" at bounding box center [839, 536] width 671 height 17
checkbox input "true"
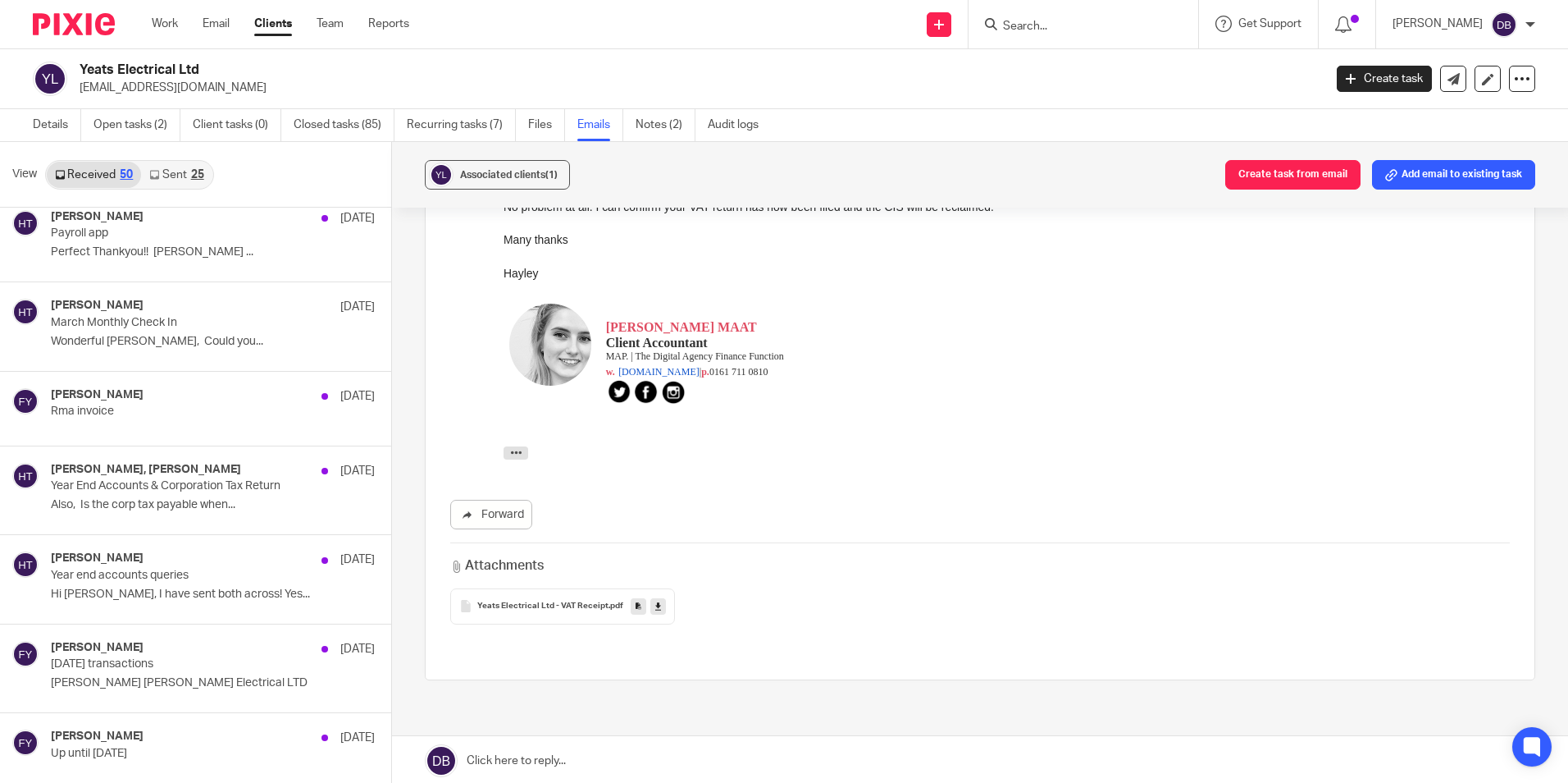
scroll to position [739, 0]
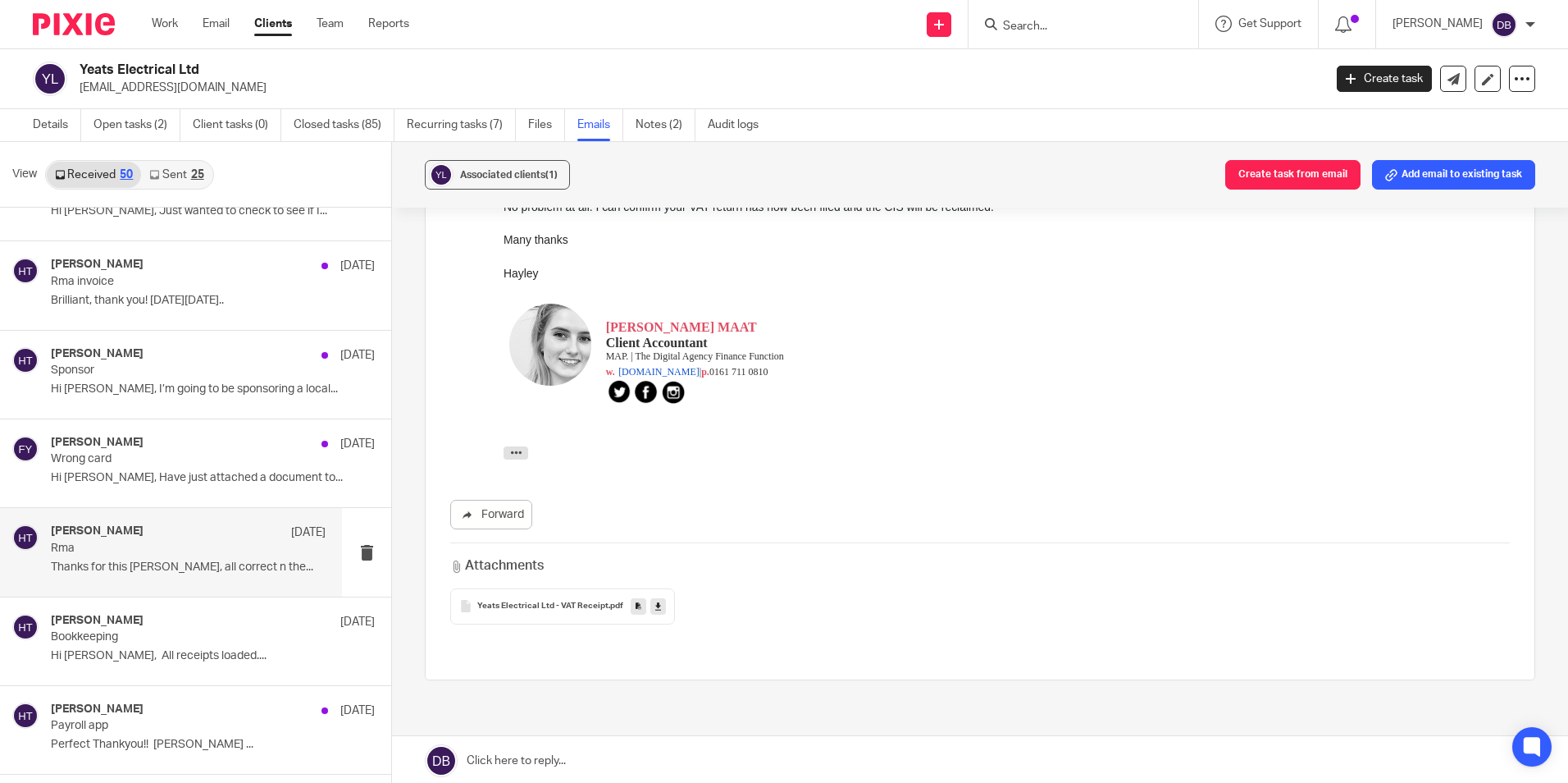
click at [83, 32] on img at bounding box center [73, 24] width 82 height 22
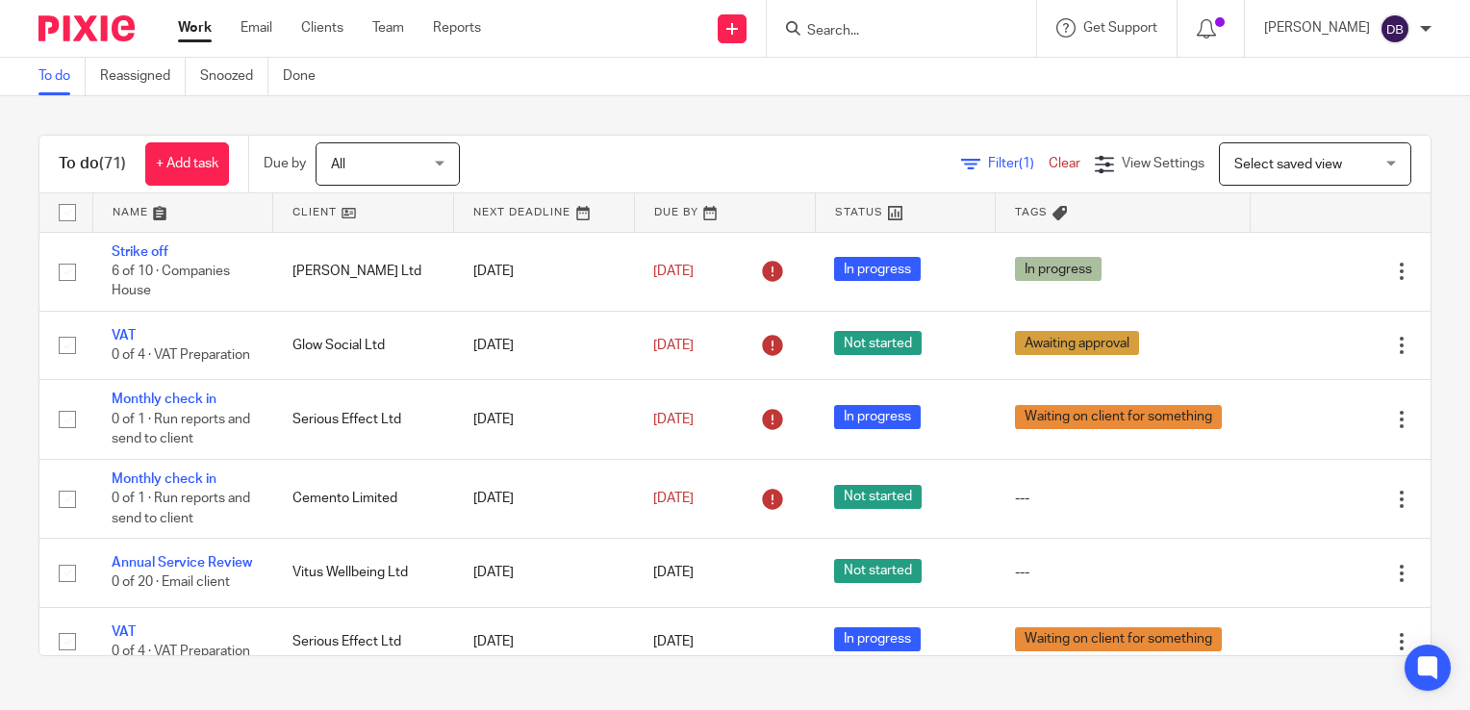
drag, startPoint x: 317, startPoint y: -71, endPoint x: 287, endPoint y: -71, distance: 30.8
click at [287, 0] on html "Work Email Clients Team Reports Work Email Clients Team Reports Settings Send n…" at bounding box center [735, 355] width 1470 height 710
